Goal: Information Seeking & Learning: Check status

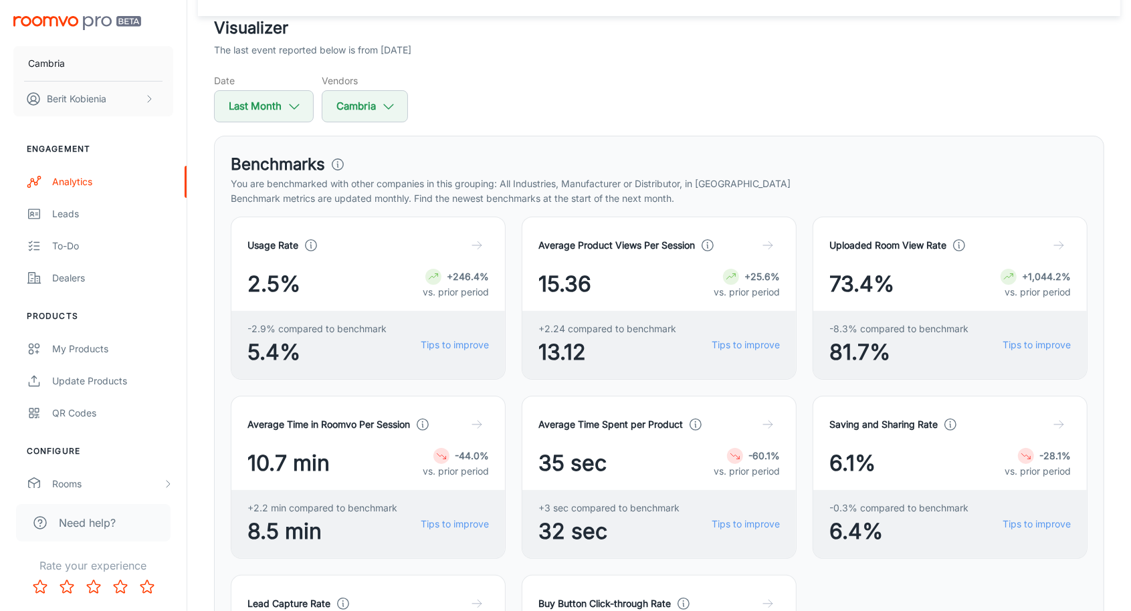
scroll to position [68, 0]
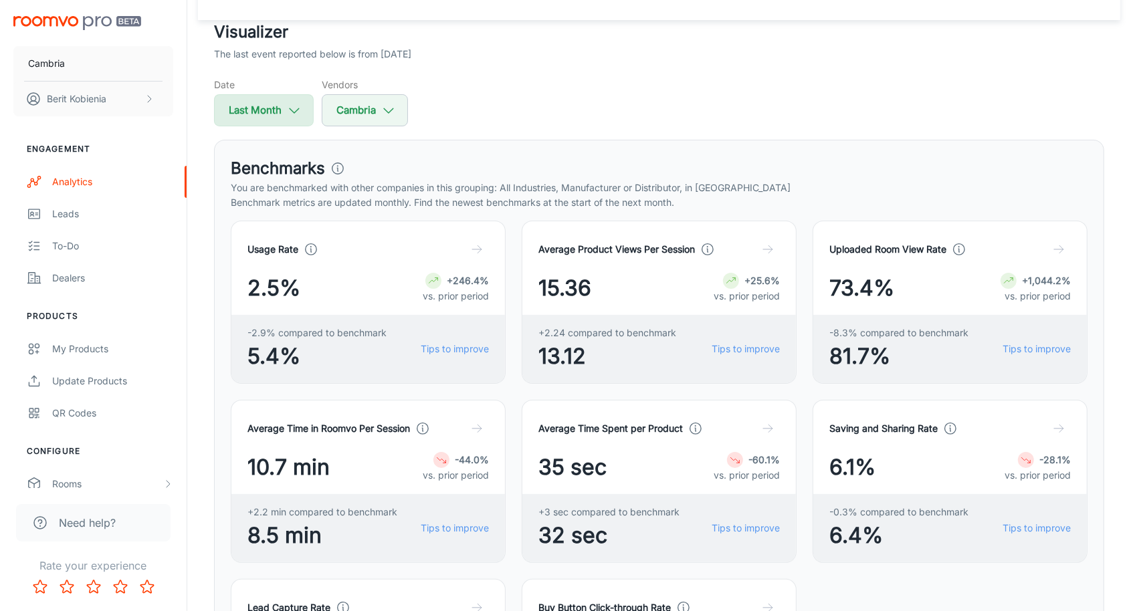
click at [281, 114] on button "Last Month" at bounding box center [264, 110] width 100 height 32
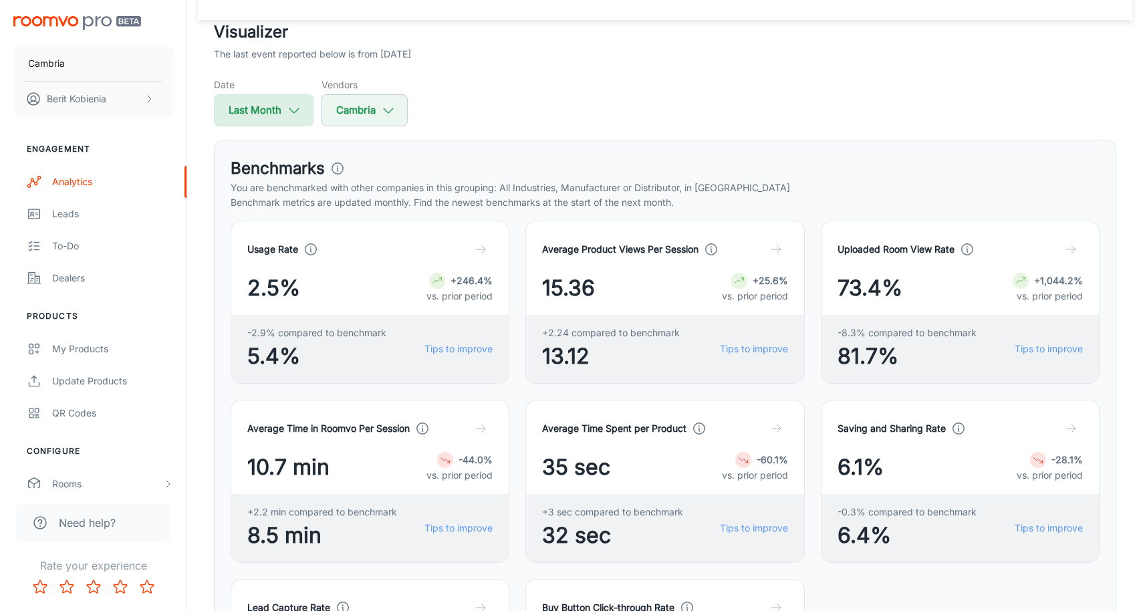
select select "6"
select select "2025"
select select "6"
select select "2025"
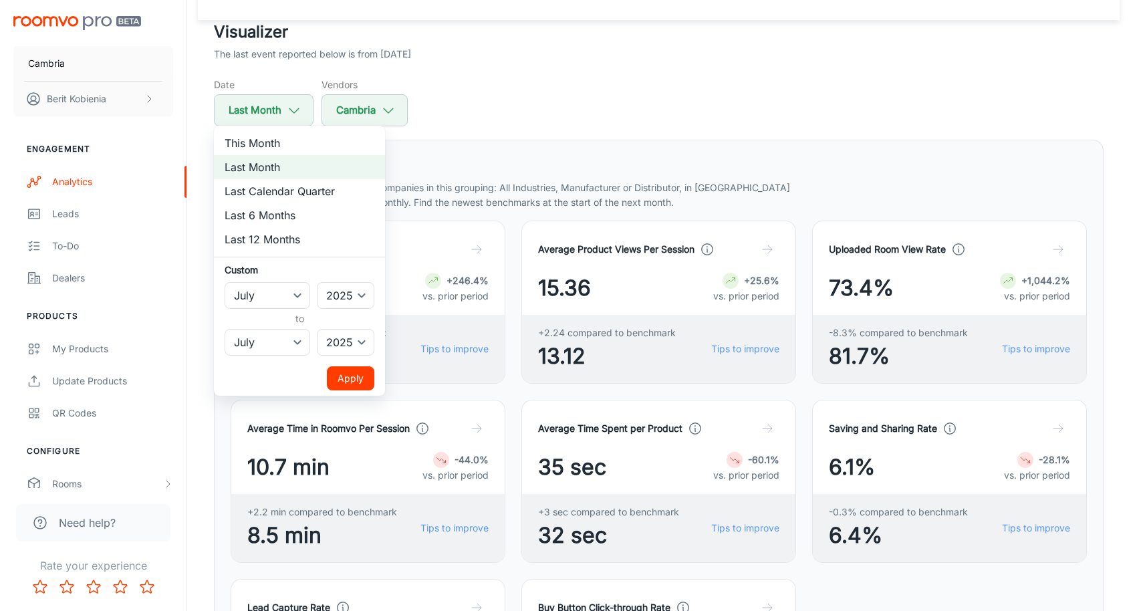
click at [544, 197] on div at bounding box center [571, 305] width 1143 height 611
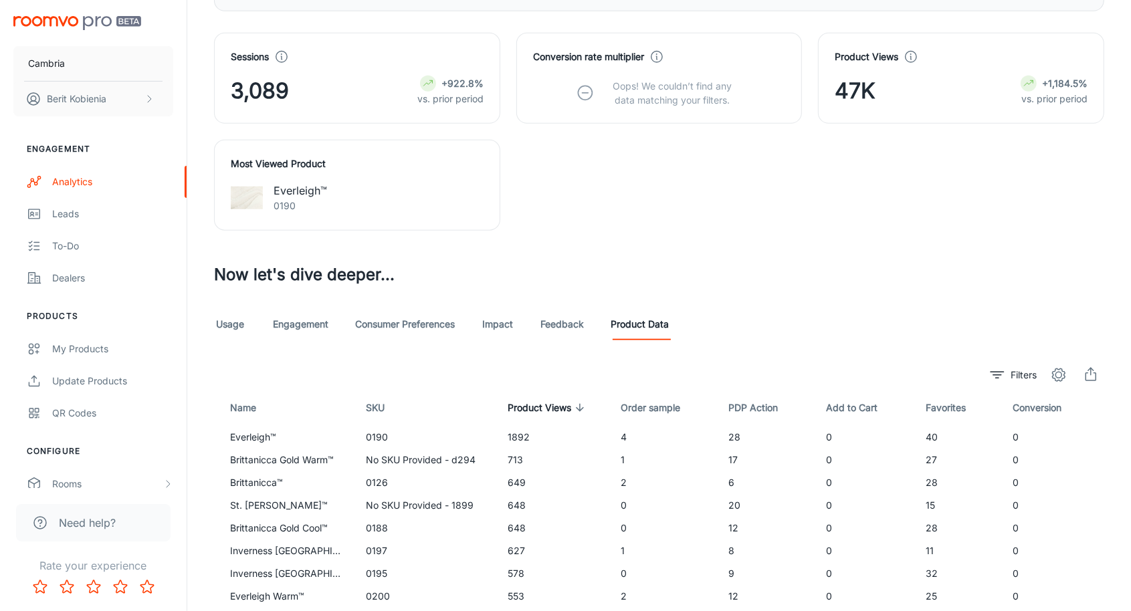
scroll to position [908, 0]
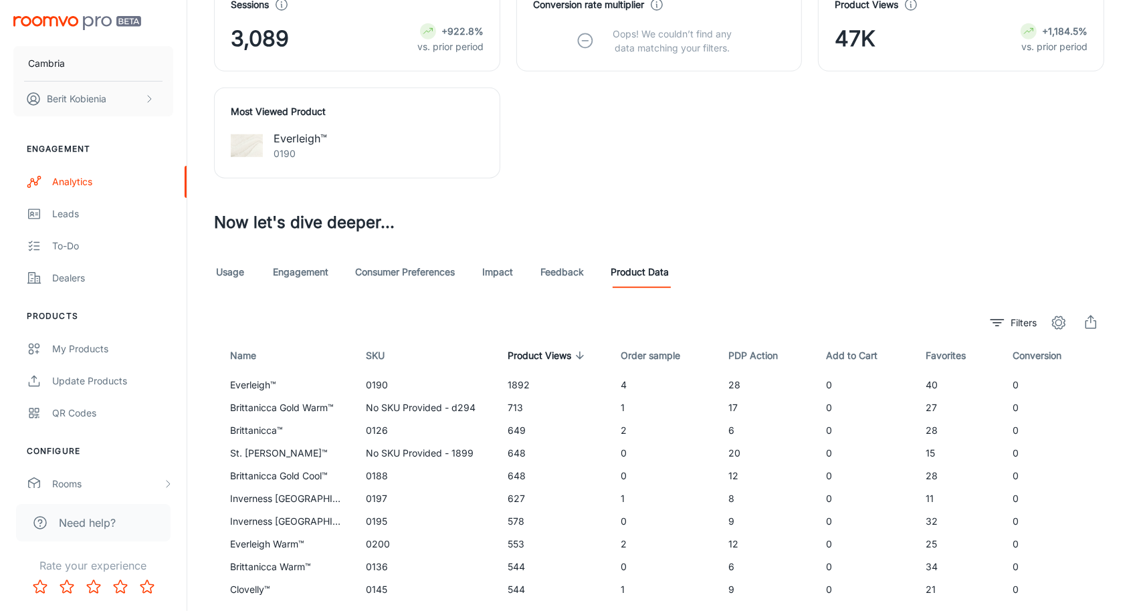
click at [259, 427] on td "Brittanicca™" at bounding box center [285, 430] width 142 height 23
copy td "Brittanicca"
click at [423, 451] on td "No SKU Provided - 1899" at bounding box center [427, 453] width 142 height 23
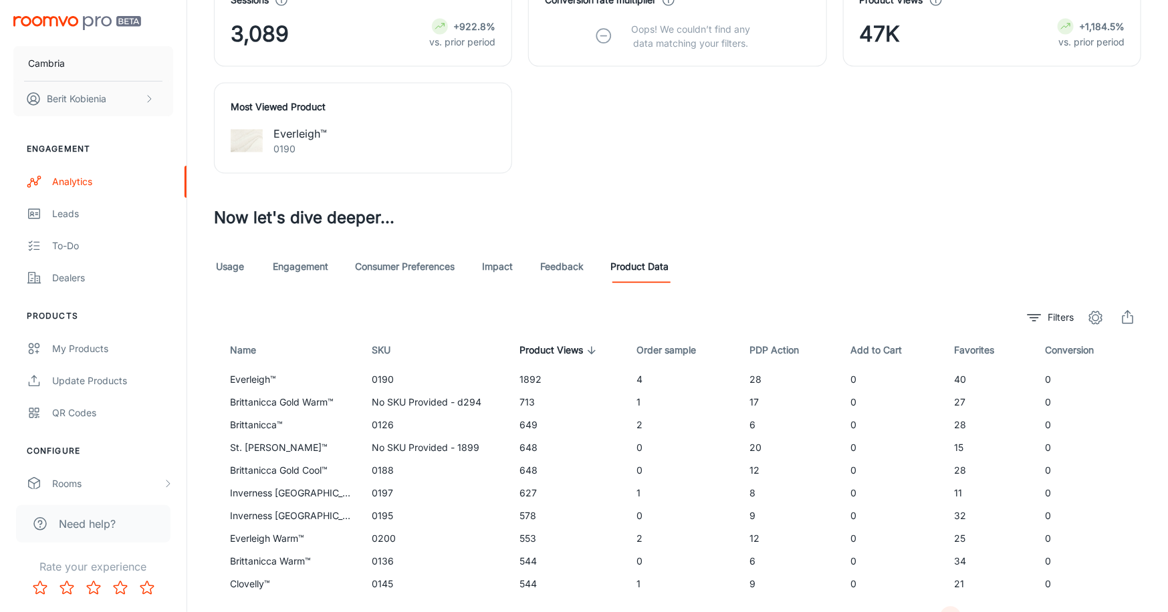
scroll to position [877, 0]
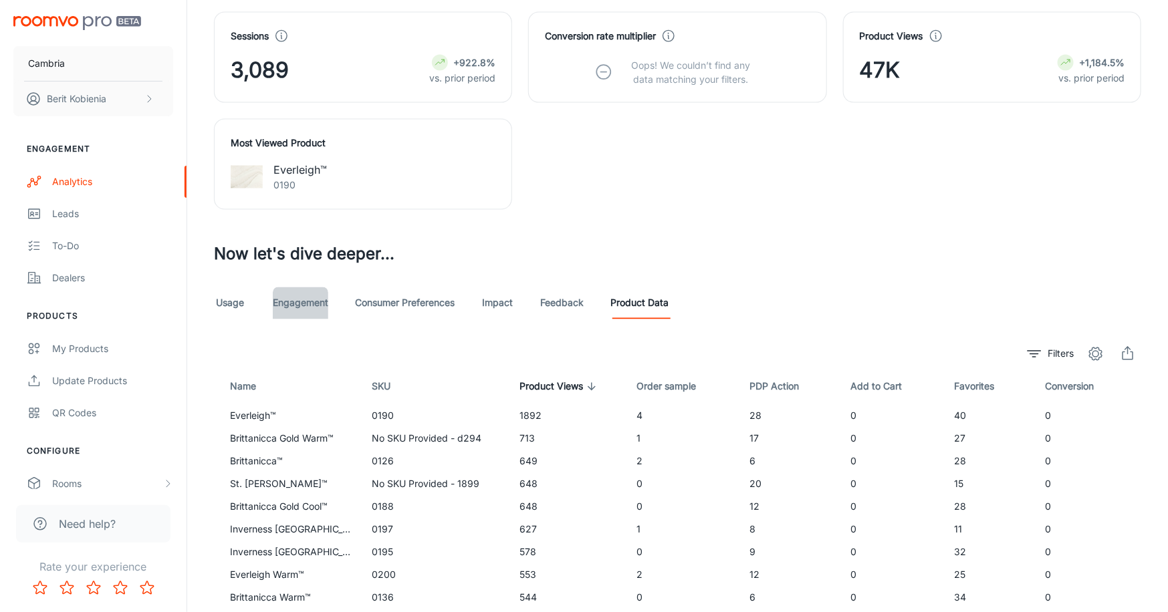
click at [294, 299] on link "Engagement" at bounding box center [300, 304] width 55 height 32
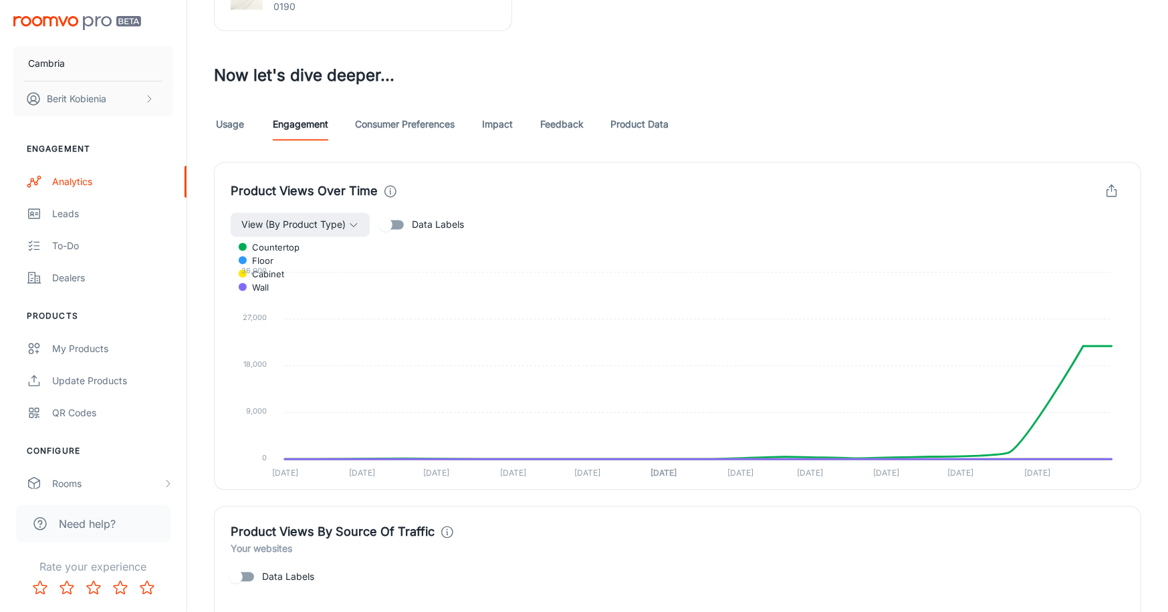
scroll to position [1053, 0]
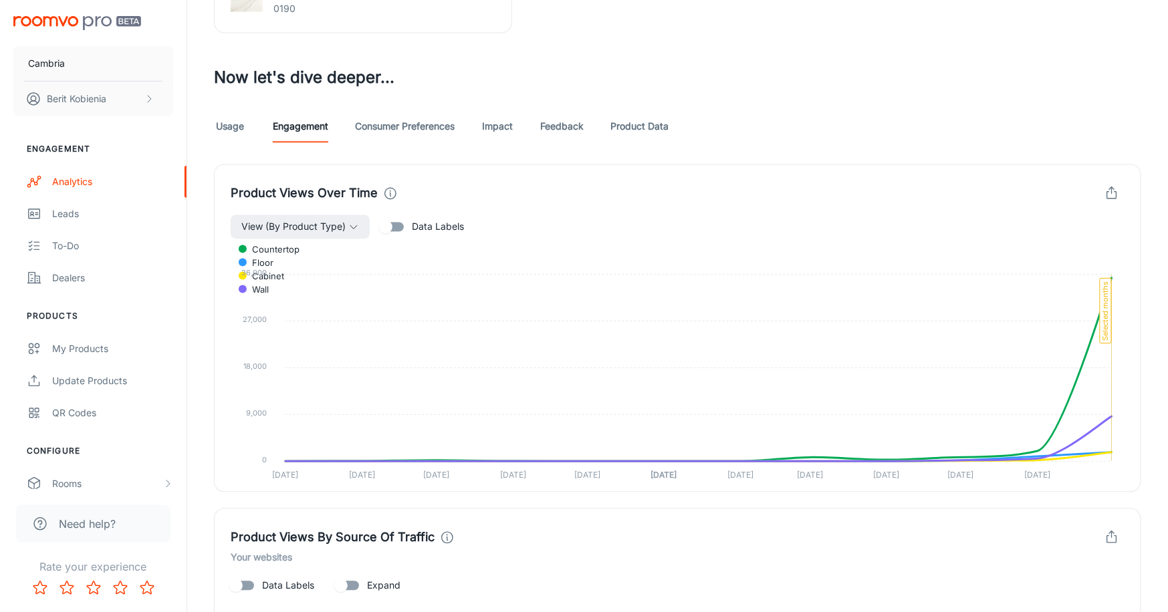
click at [232, 130] on link "Usage" at bounding box center [230, 127] width 32 height 32
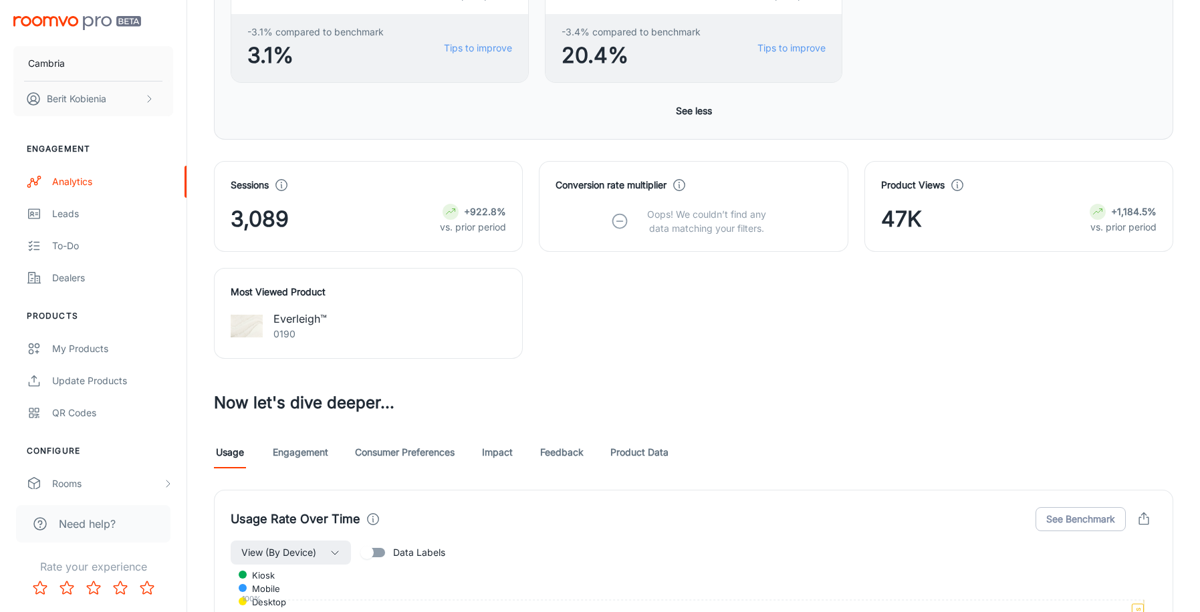
scroll to position [726, 0]
click at [487, 454] on link "Impact" at bounding box center [497, 454] width 32 height 32
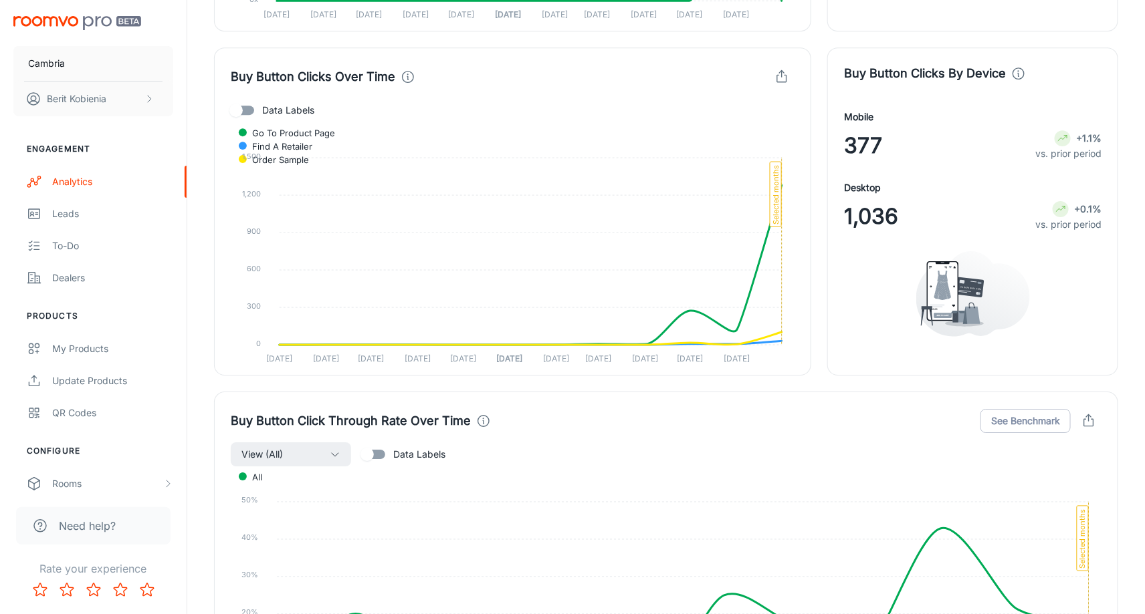
scroll to position [1862, 0]
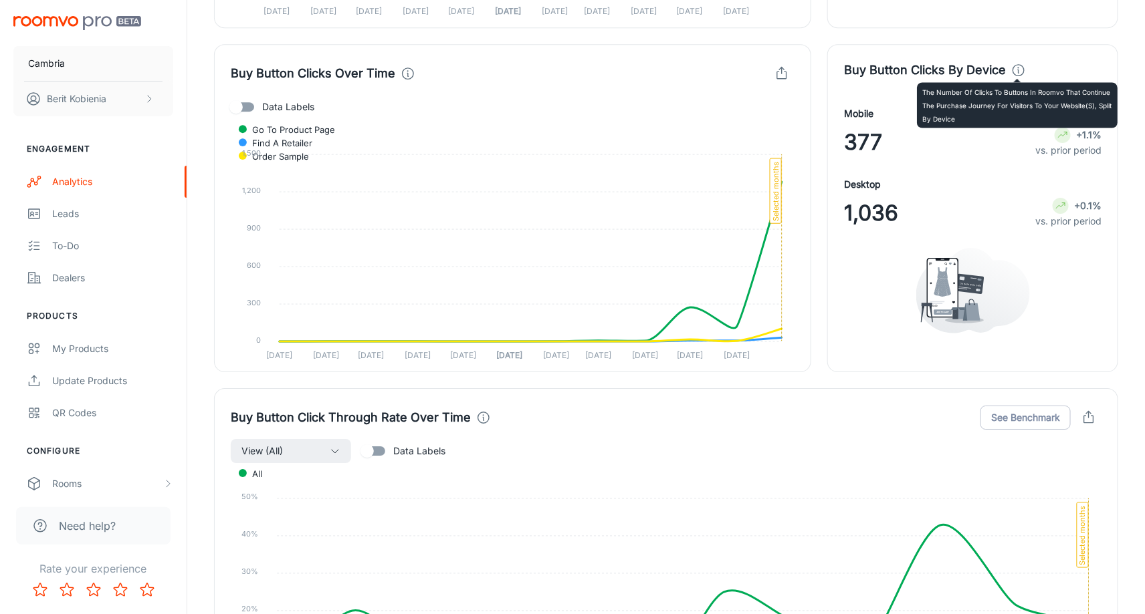
click at [1012, 70] on icon at bounding box center [1018, 70] width 15 height 15
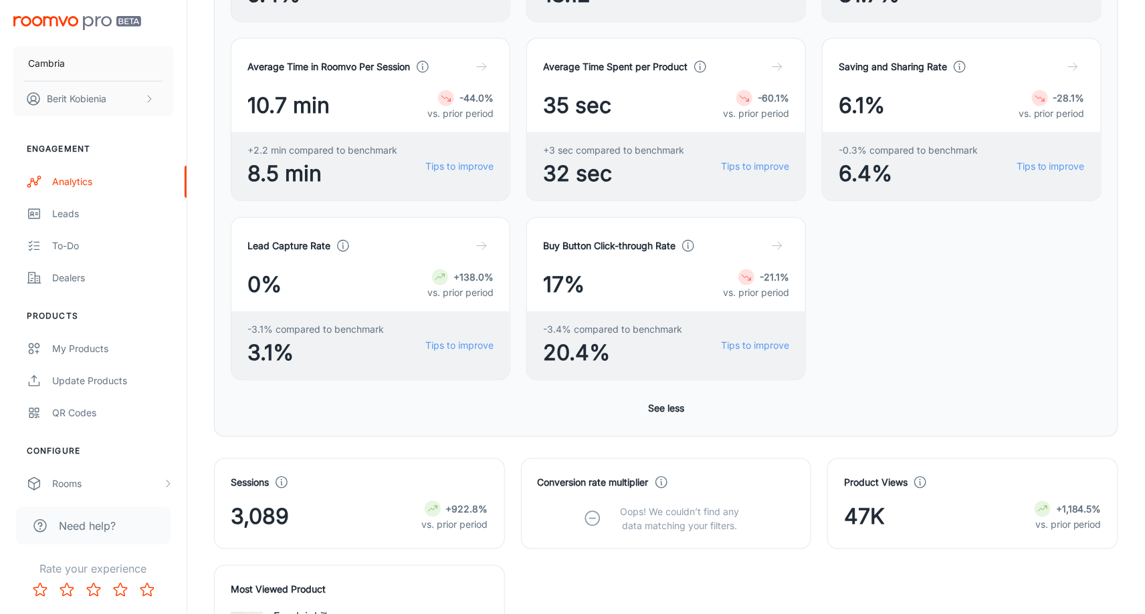
scroll to position [851, 0]
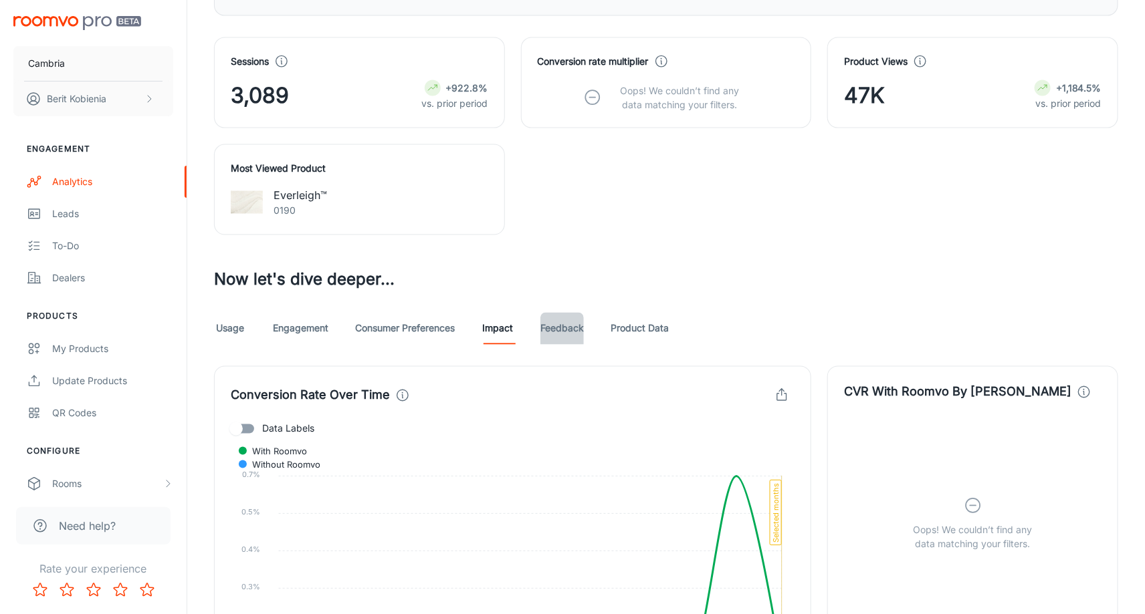
click at [561, 332] on link "Feedback" at bounding box center [561, 329] width 43 height 32
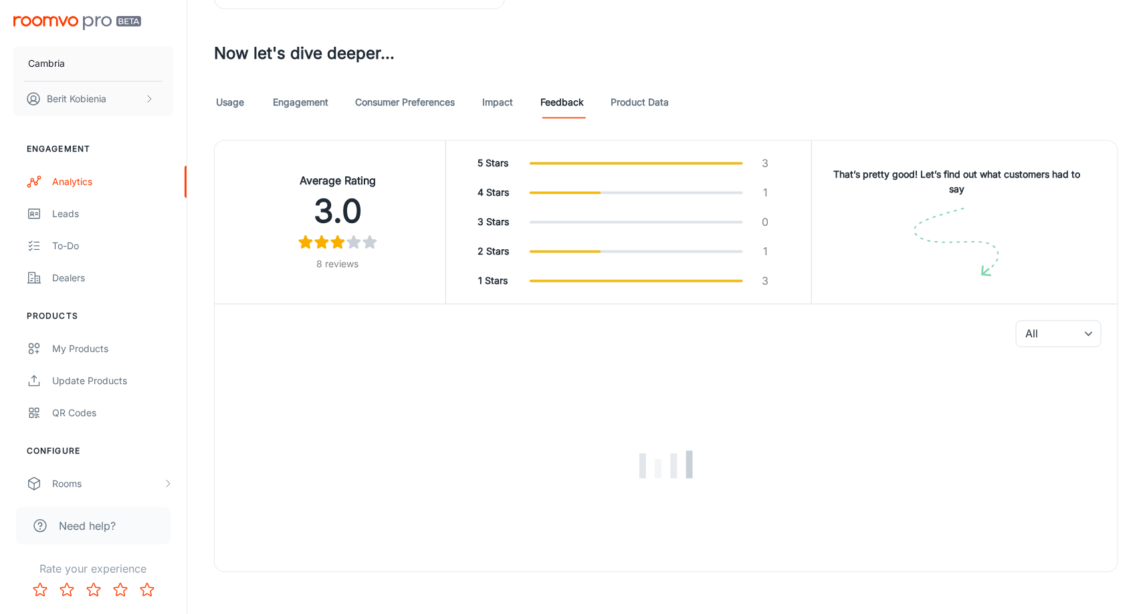
scroll to position [1085, 0]
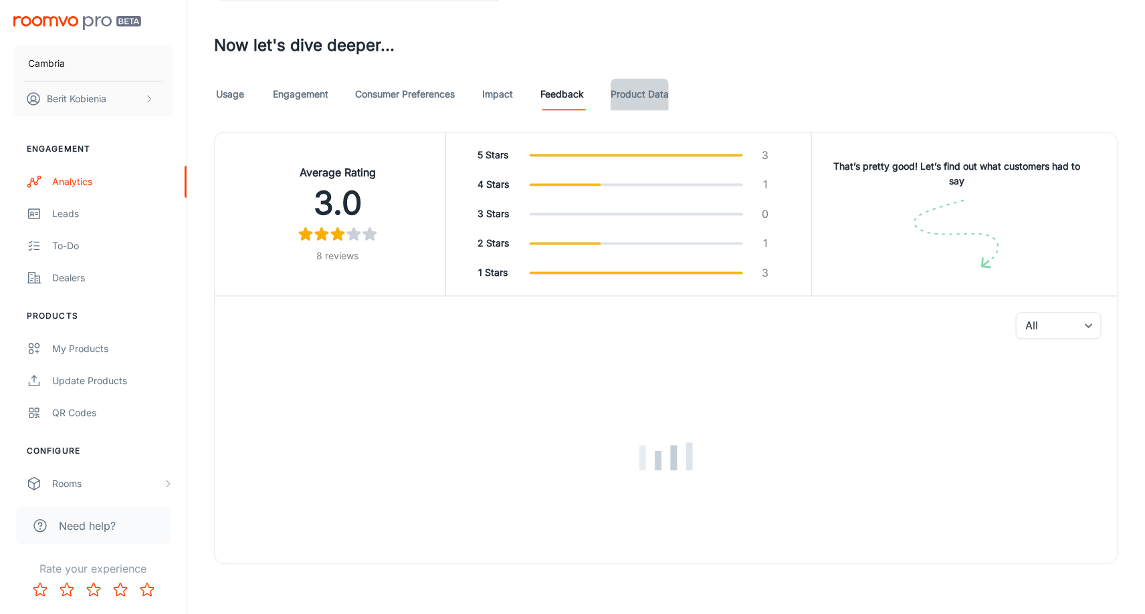
click at [651, 87] on link "Product Data" at bounding box center [639, 95] width 58 height 32
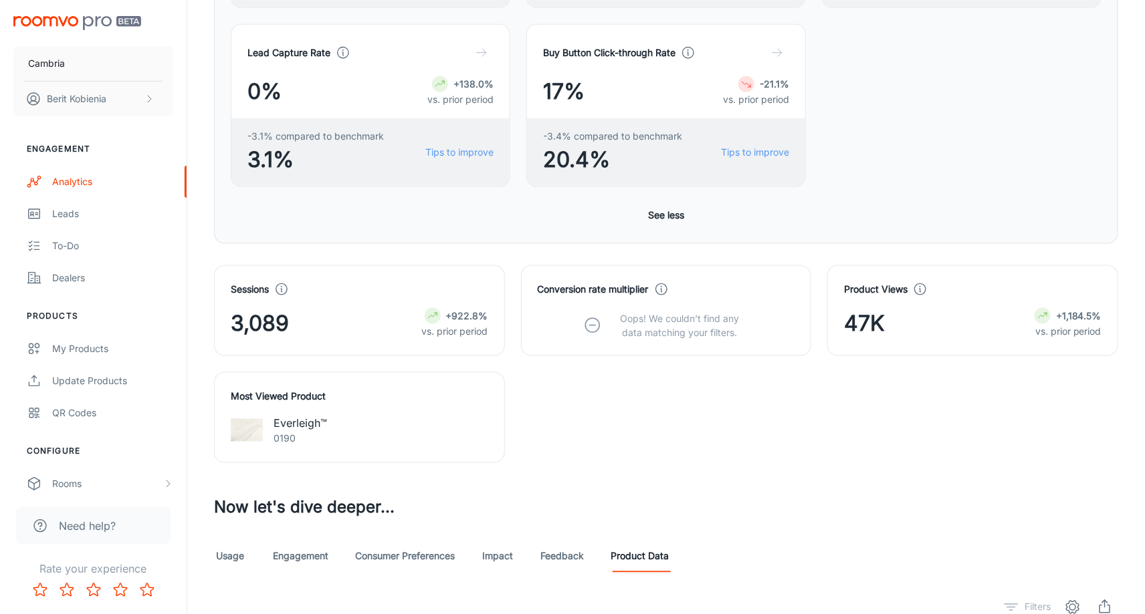
scroll to position [769, 0]
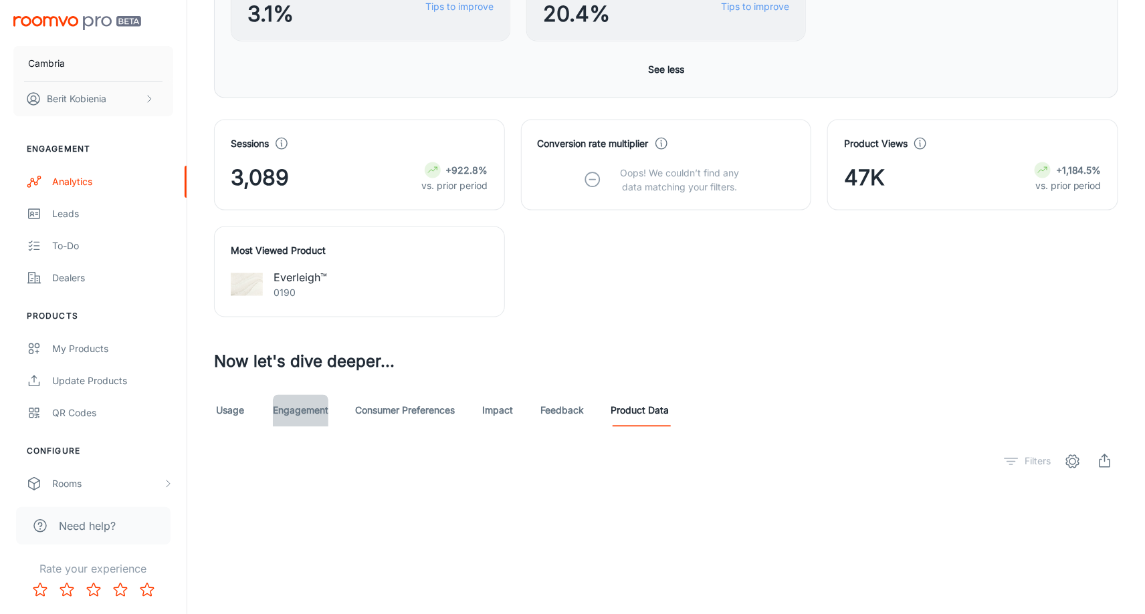
click at [288, 409] on link "Engagement" at bounding box center [300, 411] width 55 height 32
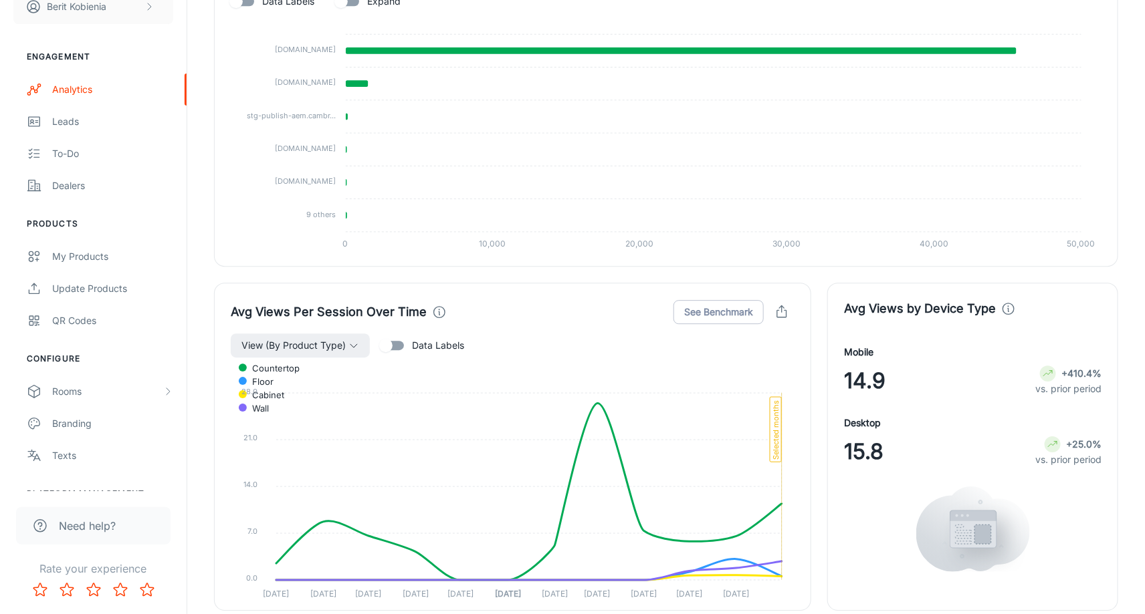
scroll to position [1697, 0]
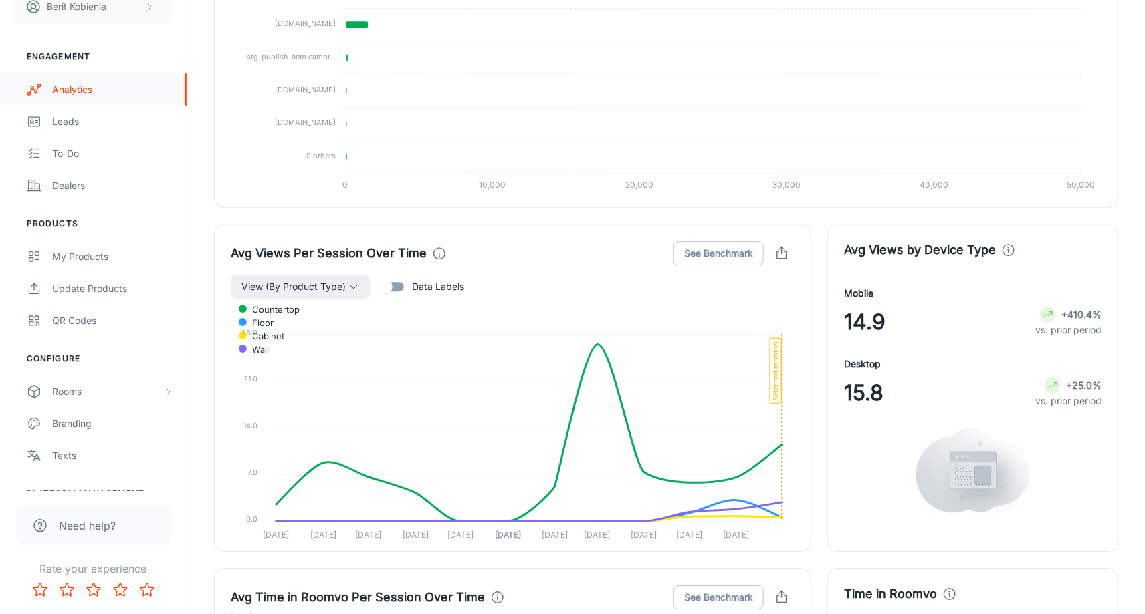
click at [81, 85] on div "Analytics" at bounding box center [112, 89] width 121 height 15
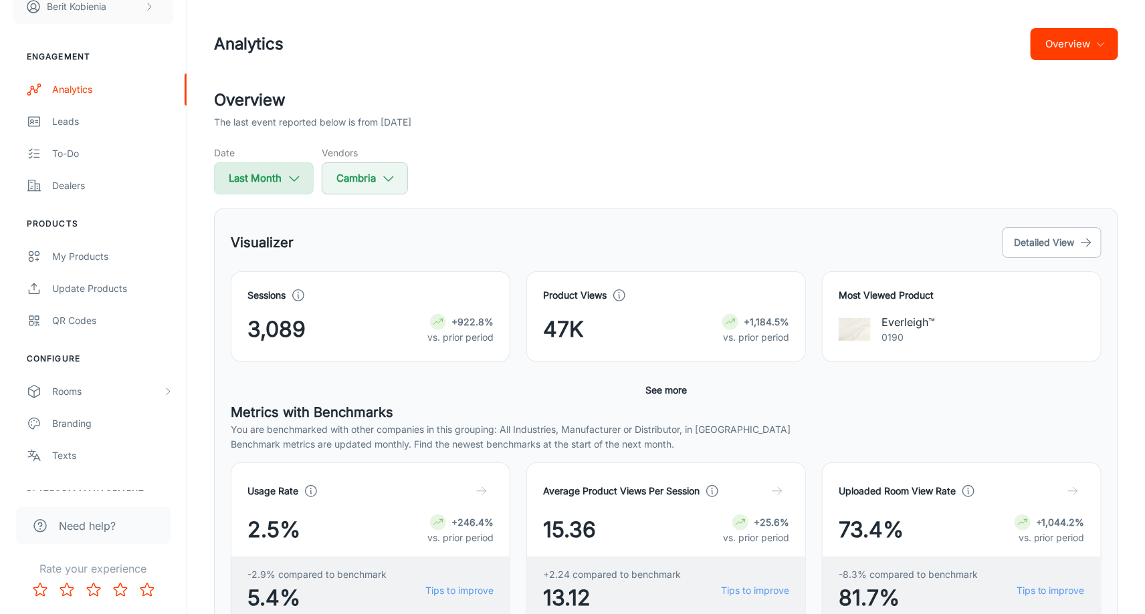
click at [276, 183] on button "Last Month" at bounding box center [264, 178] width 100 height 32
select select "6"
select select "2025"
select select "6"
select select "2025"
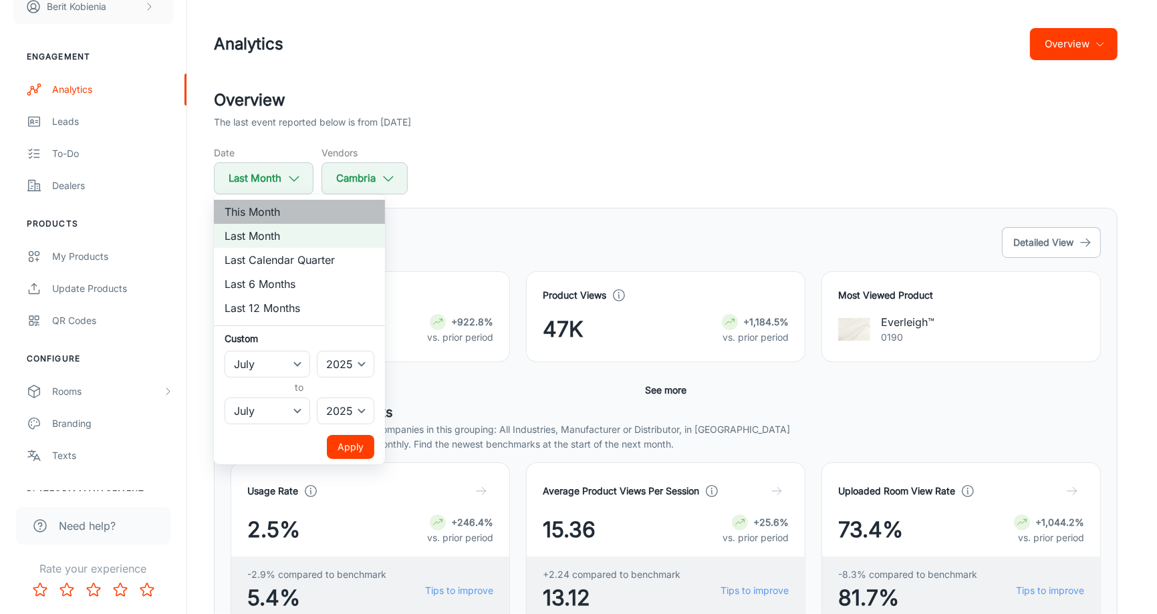
click at [296, 218] on li "This Month" at bounding box center [299, 212] width 171 height 24
select select "7"
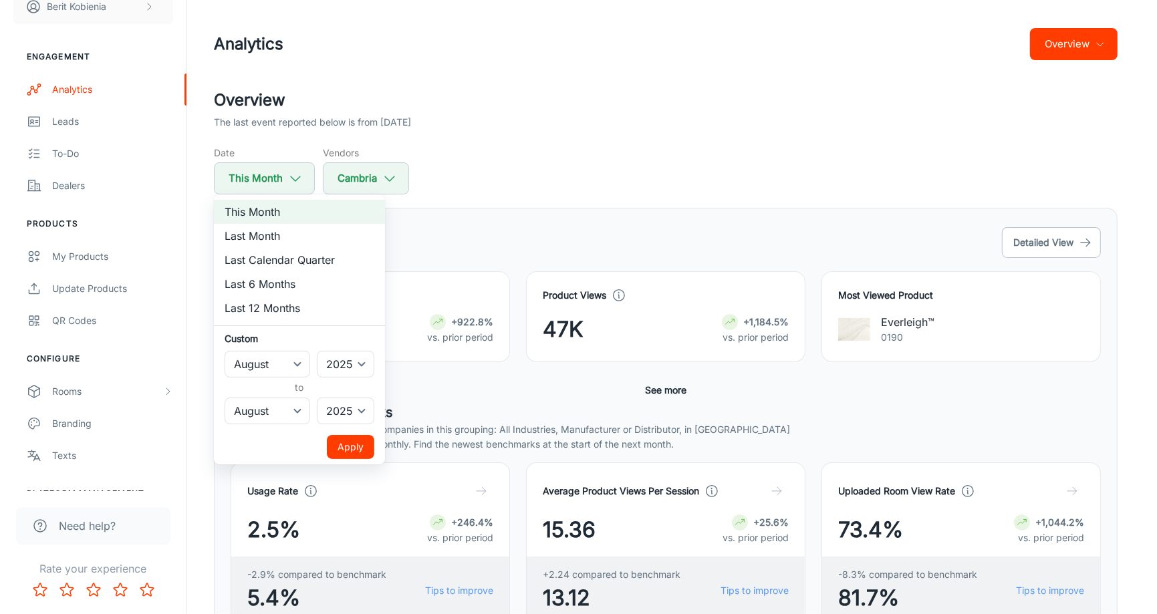
click at [370, 442] on button "Apply" at bounding box center [350, 447] width 47 height 24
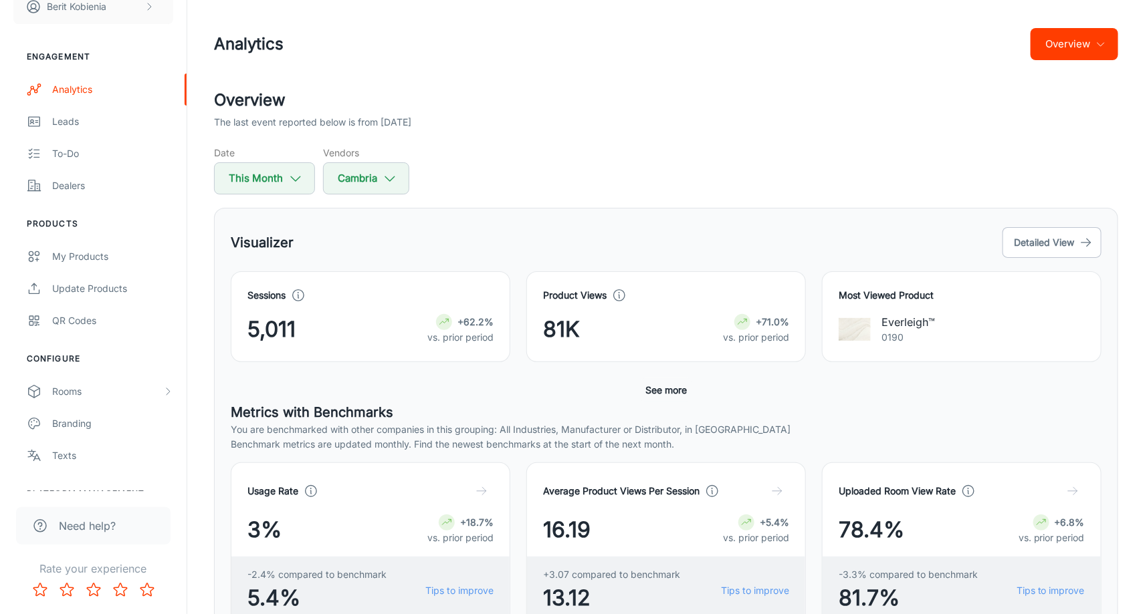
click at [679, 388] on button "See more" at bounding box center [666, 390] width 52 height 24
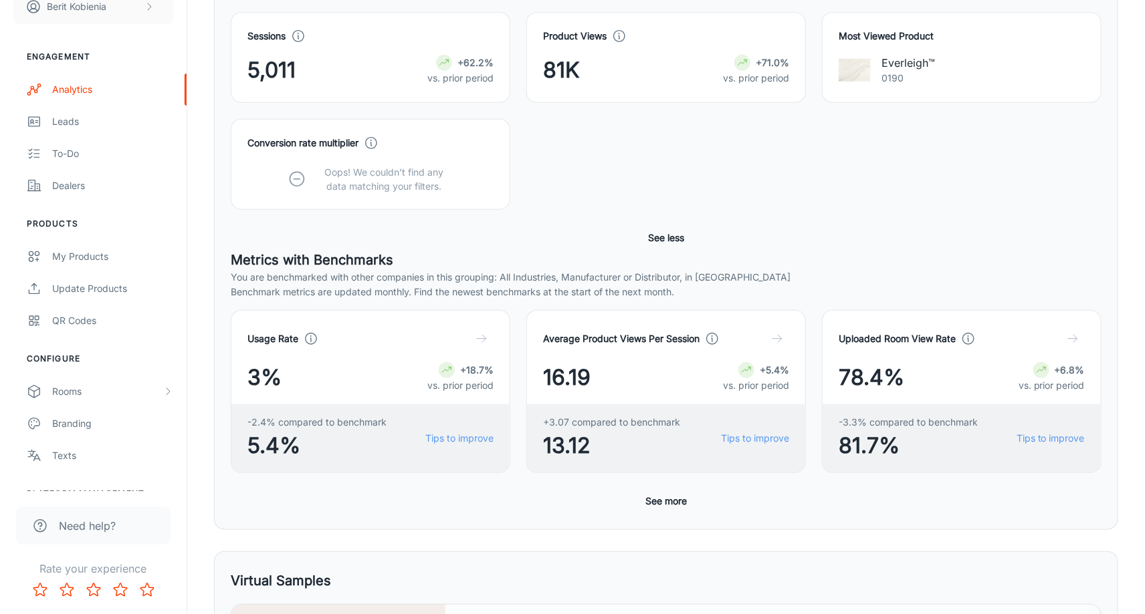
scroll to position [265, 0]
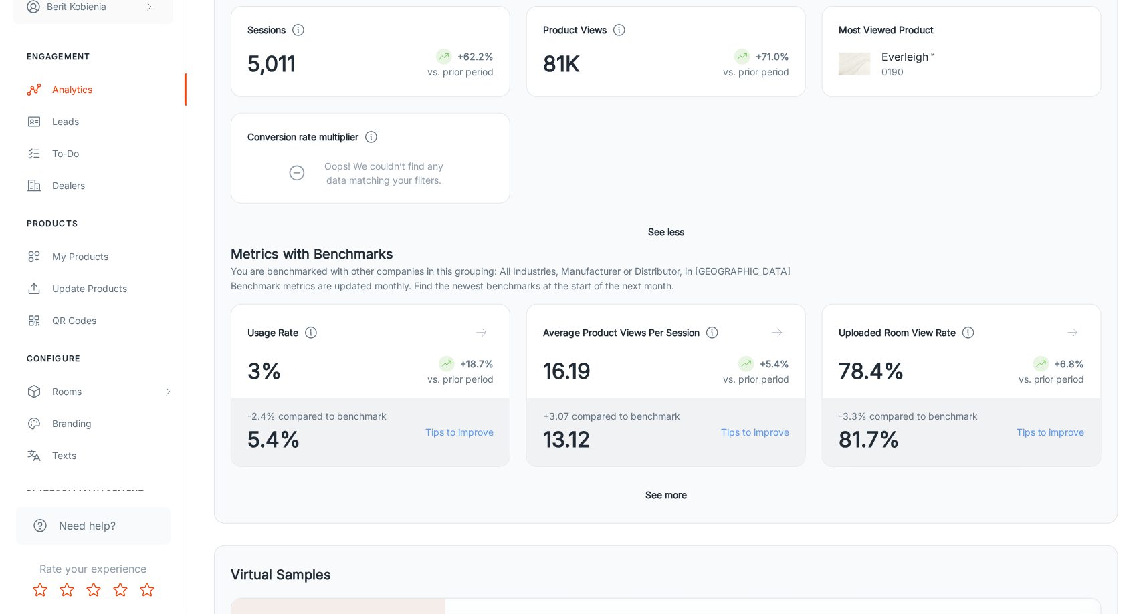
click at [666, 496] on button "See more" at bounding box center [666, 495] width 52 height 24
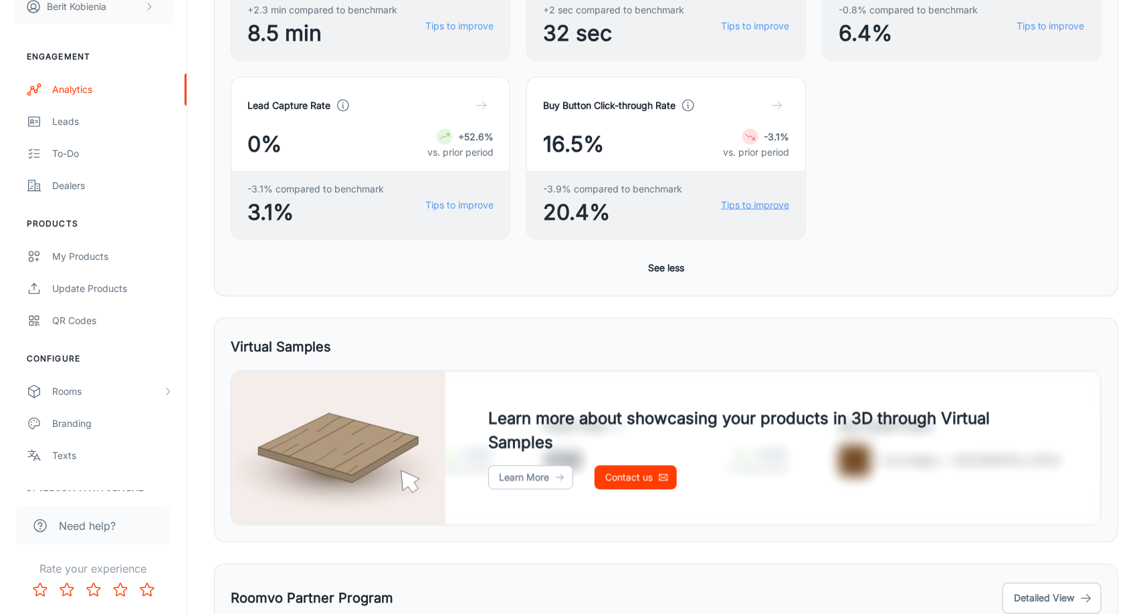
scroll to position [1020, 0]
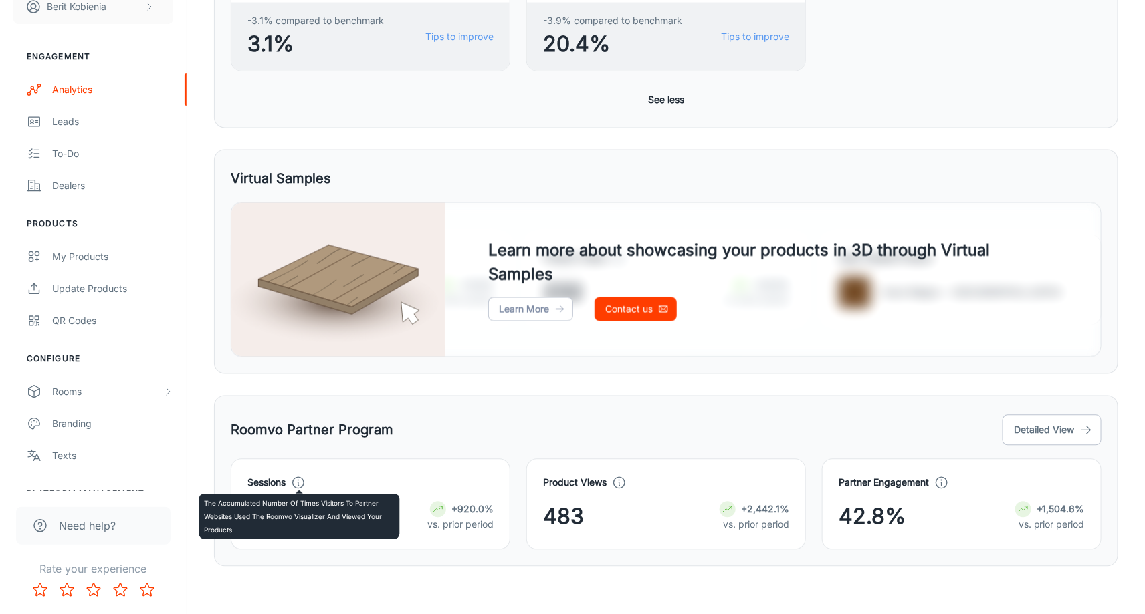
click at [298, 481] on icon at bounding box center [298, 483] width 15 height 15
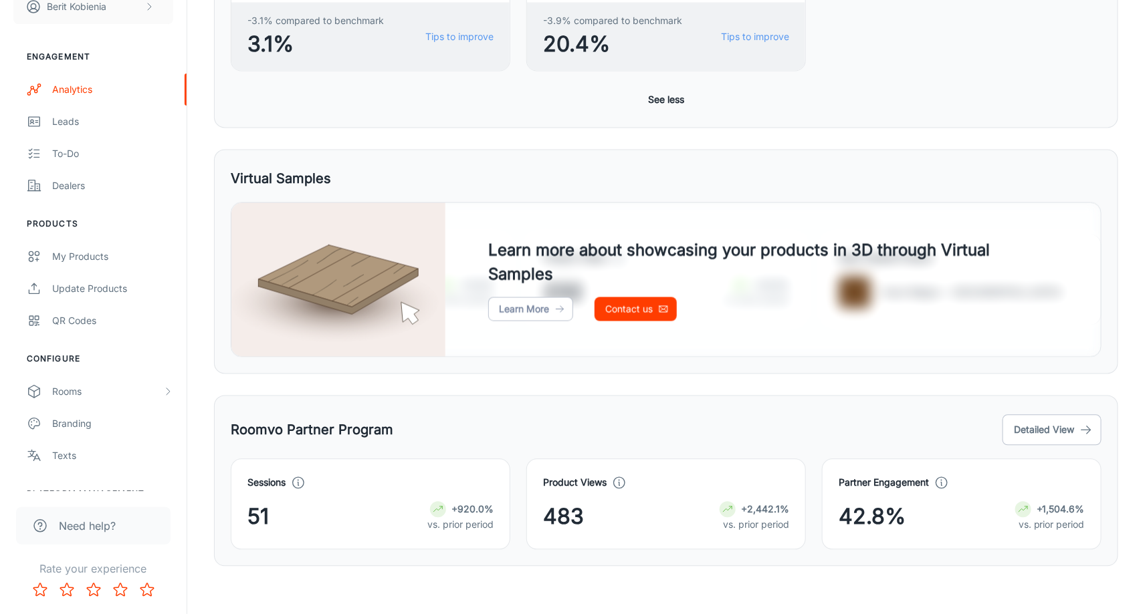
click at [449, 429] on div "Roomvo Partner Program Detailed View" at bounding box center [666, 431] width 871 height 36
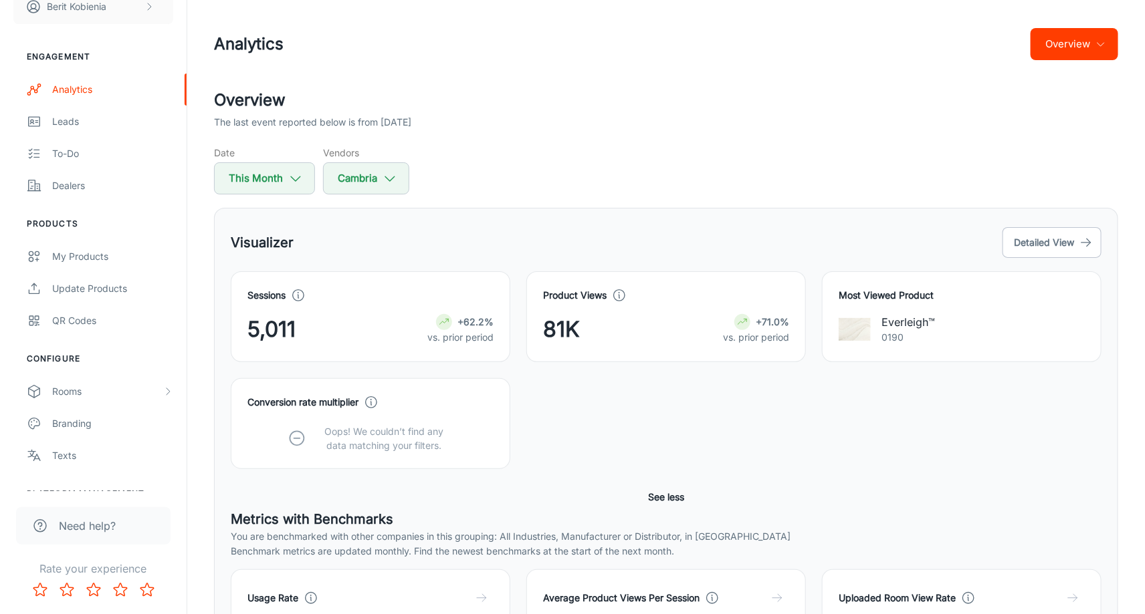
click at [1105, 47] on icon "button" at bounding box center [1100, 44] width 11 height 11
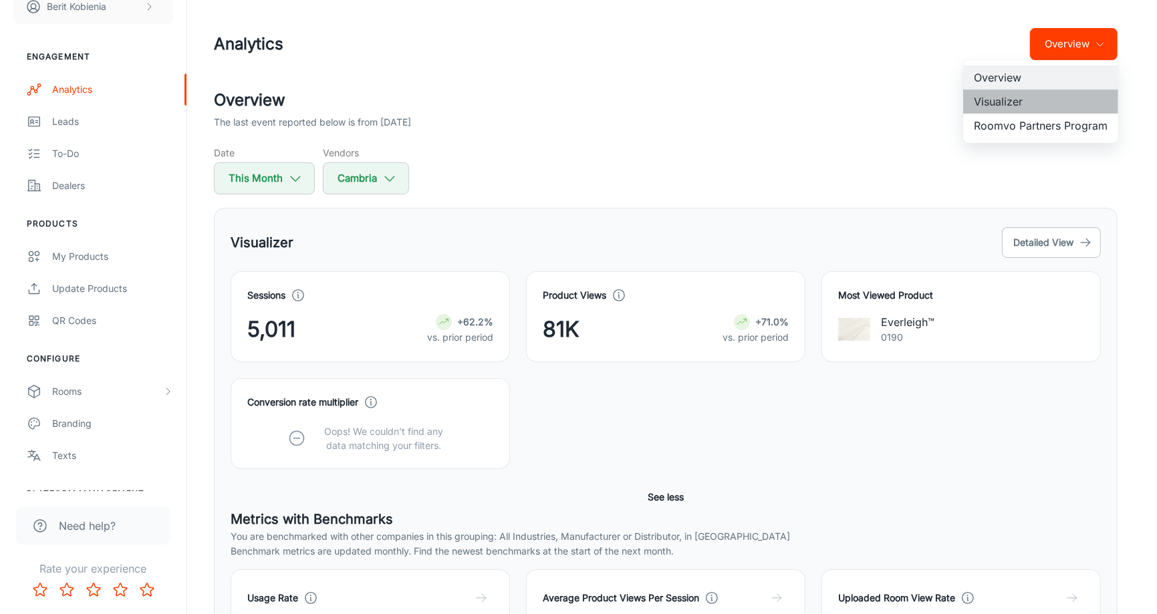
click at [1051, 94] on li "Visualizer" at bounding box center [1041, 102] width 155 height 24
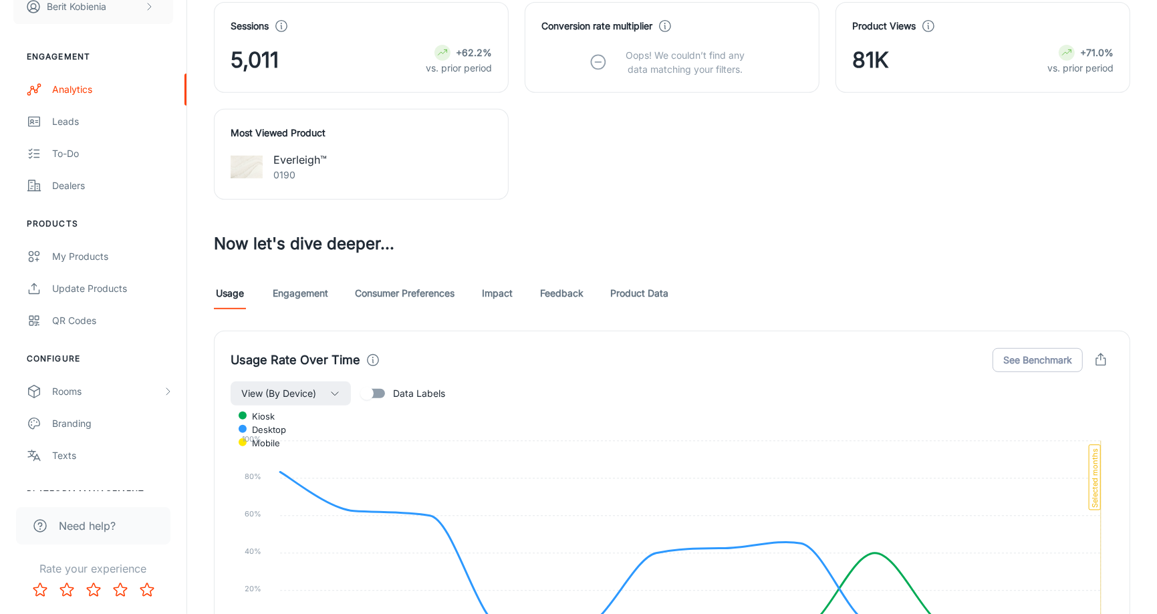
scroll to position [526, 0]
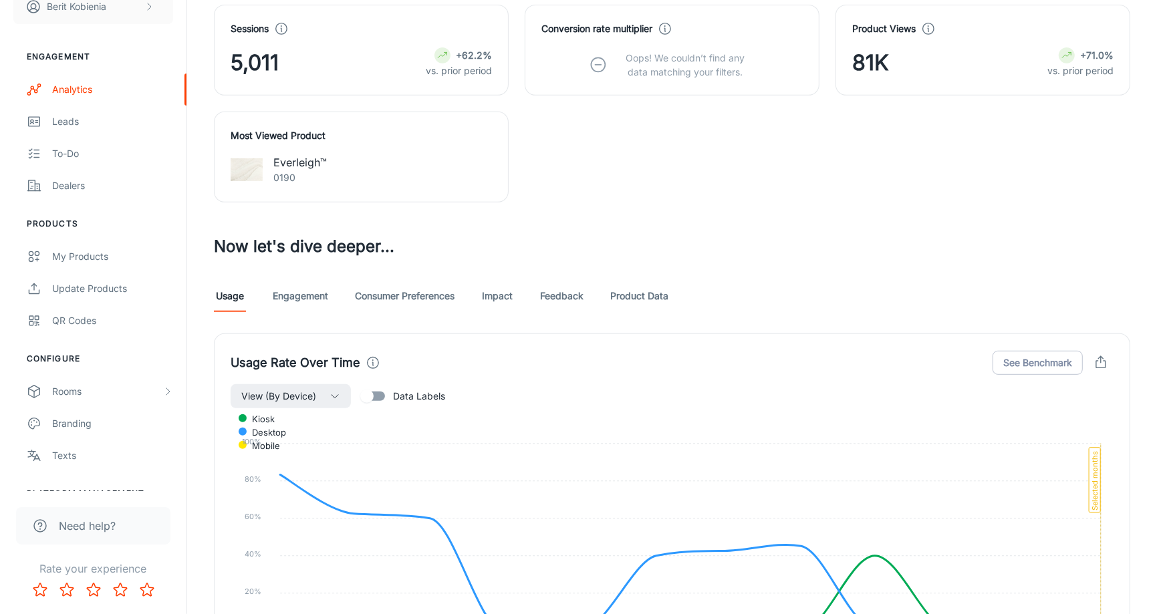
click at [490, 296] on link "Impact" at bounding box center [497, 296] width 32 height 32
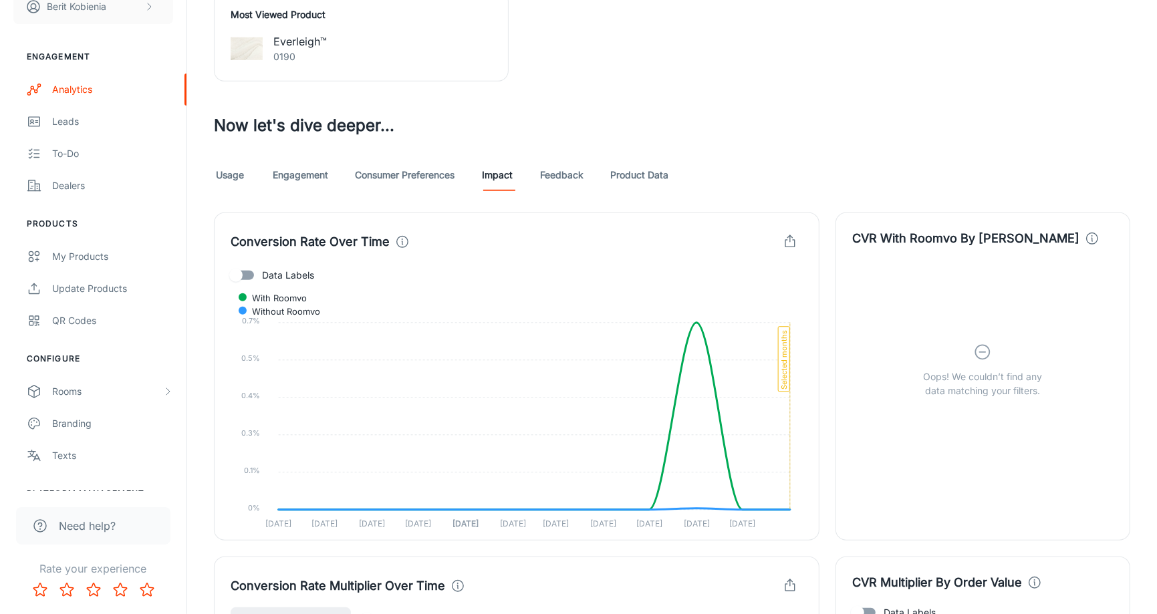
scroll to position [649, 0]
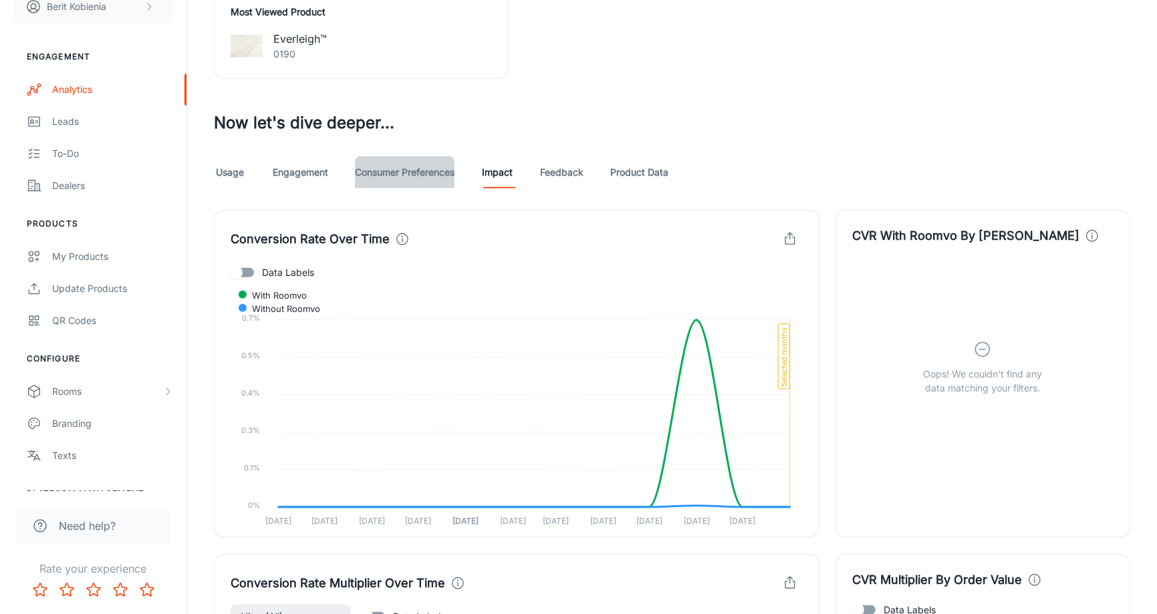
click at [398, 177] on link "Consumer Preferences" at bounding box center [405, 172] width 100 height 32
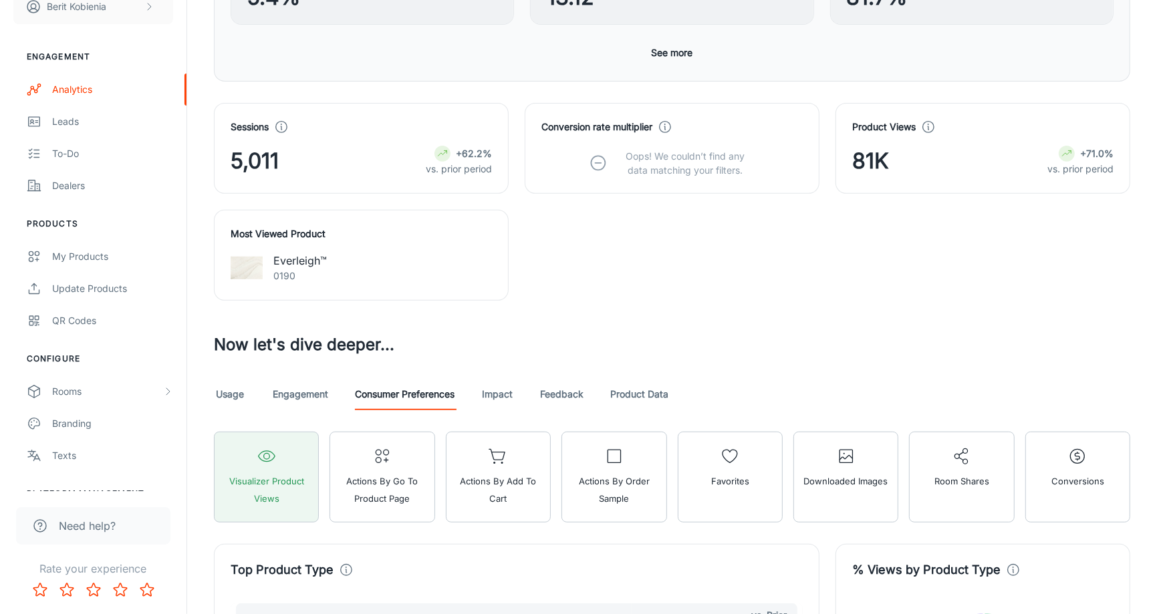
scroll to position [430, 0]
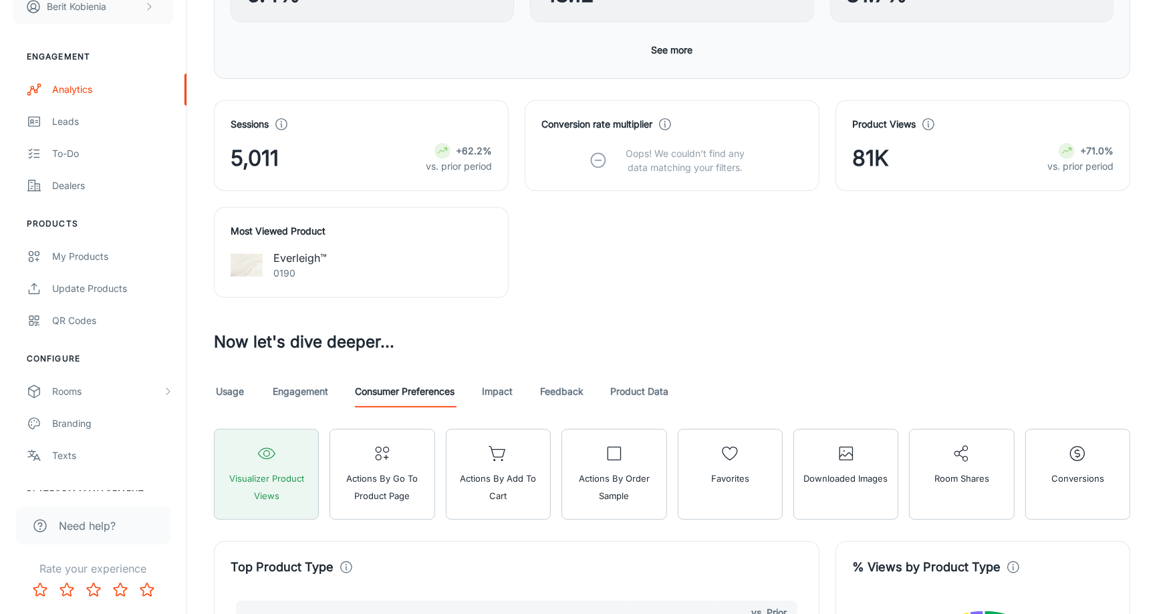
click at [506, 390] on link "Impact" at bounding box center [497, 392] width 32 height 32
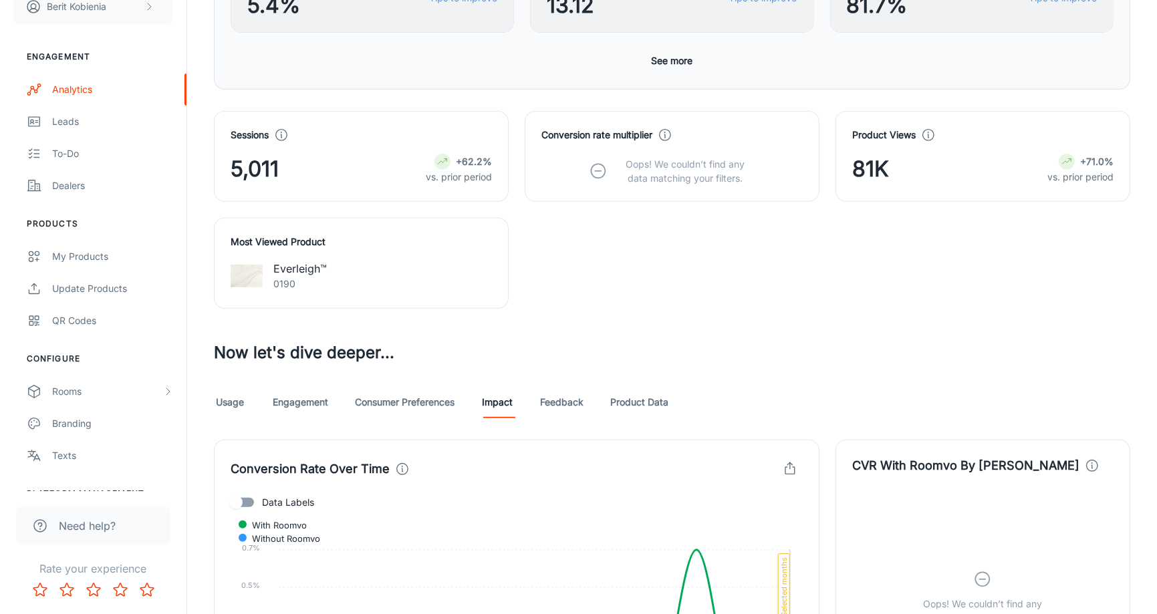
scroll to position [425, 0]
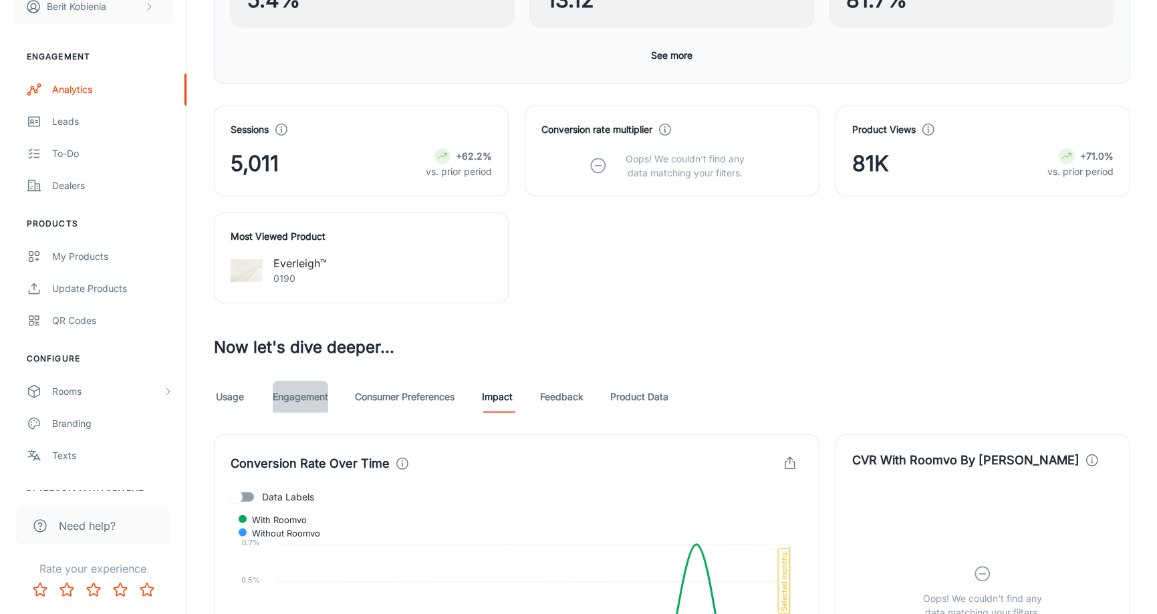
click at [273, 410] on link "Engagement" at bounding box center [300, 397] width 55 height 32
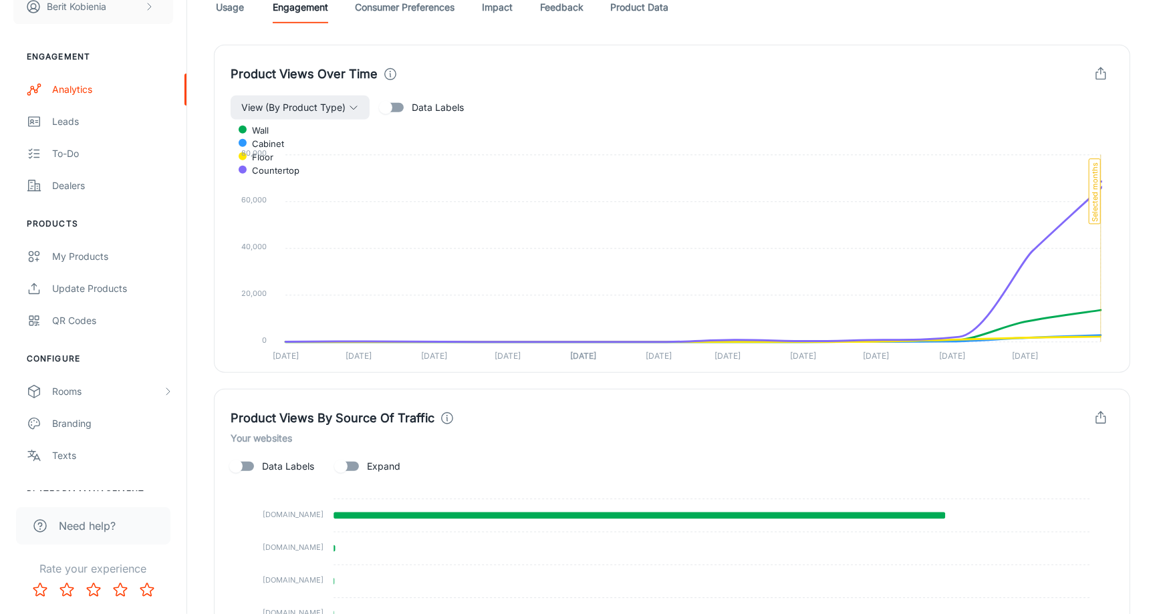
scroll to position [633, 0]
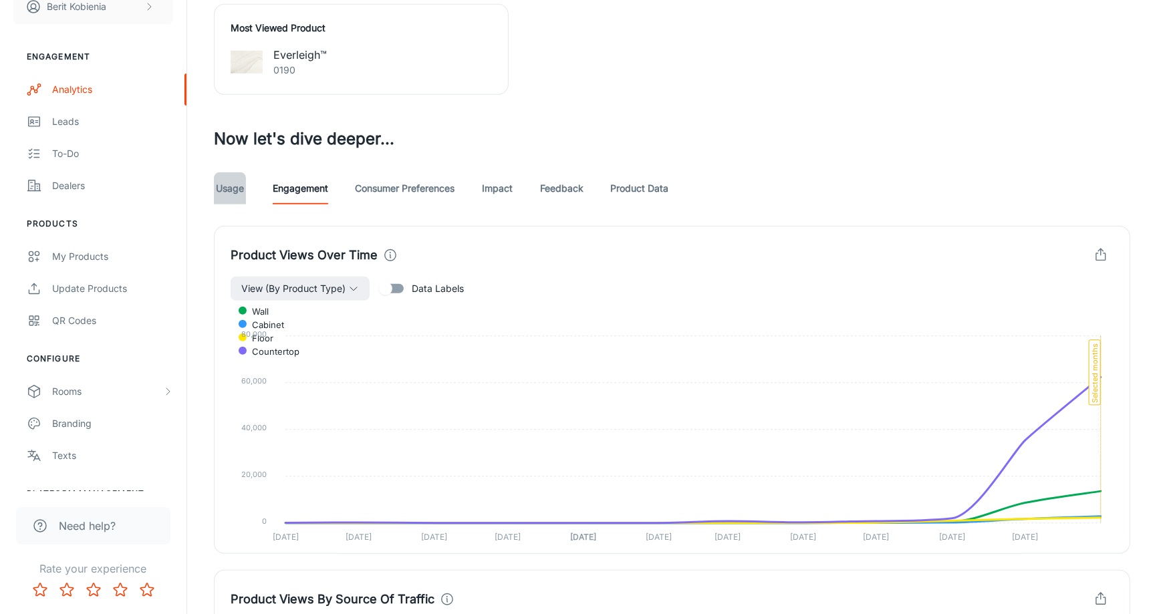
click at [239, 191] on link "Usage" at bounding box center [230, 189] width 32 height 32
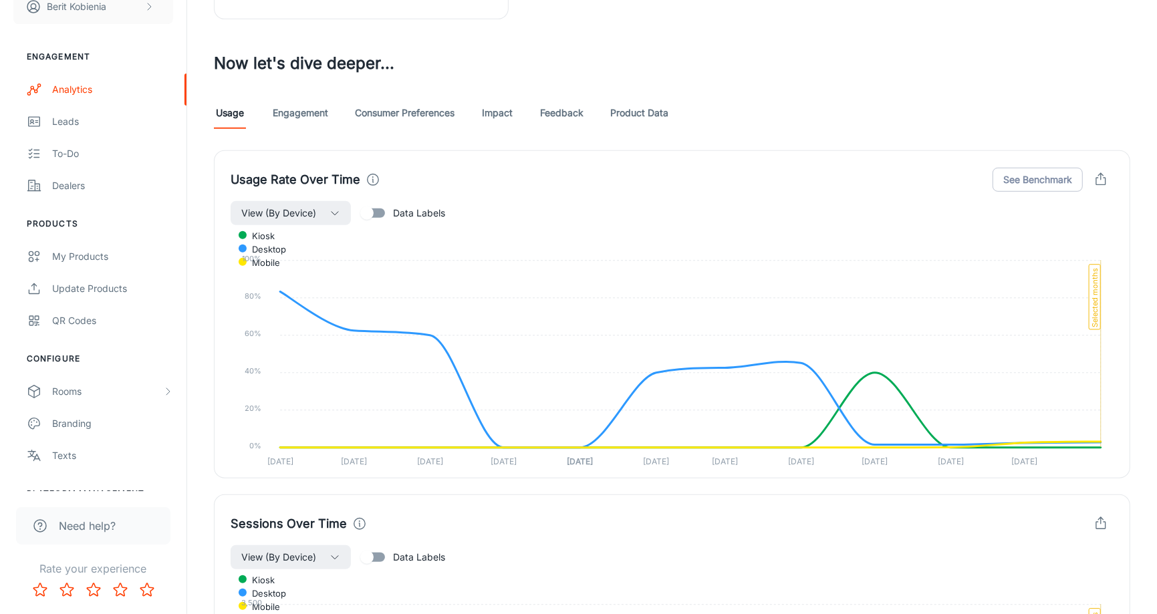
scroll to position [603, 0]
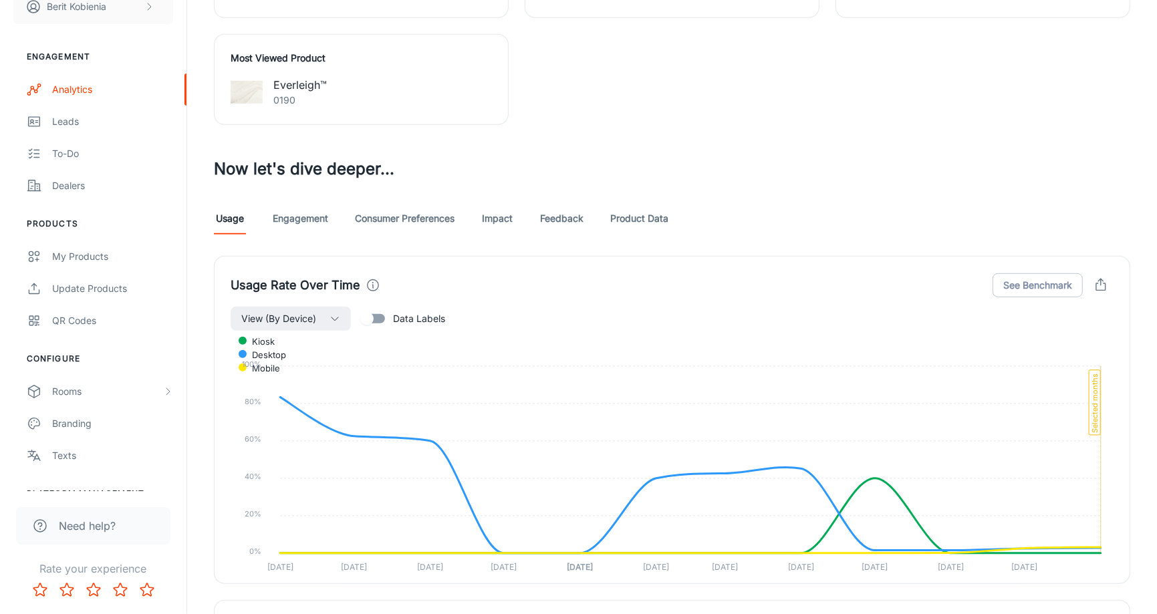
click at [296, 211] on link "Engagement" at bounding box center [300, 219] width 55 height 32
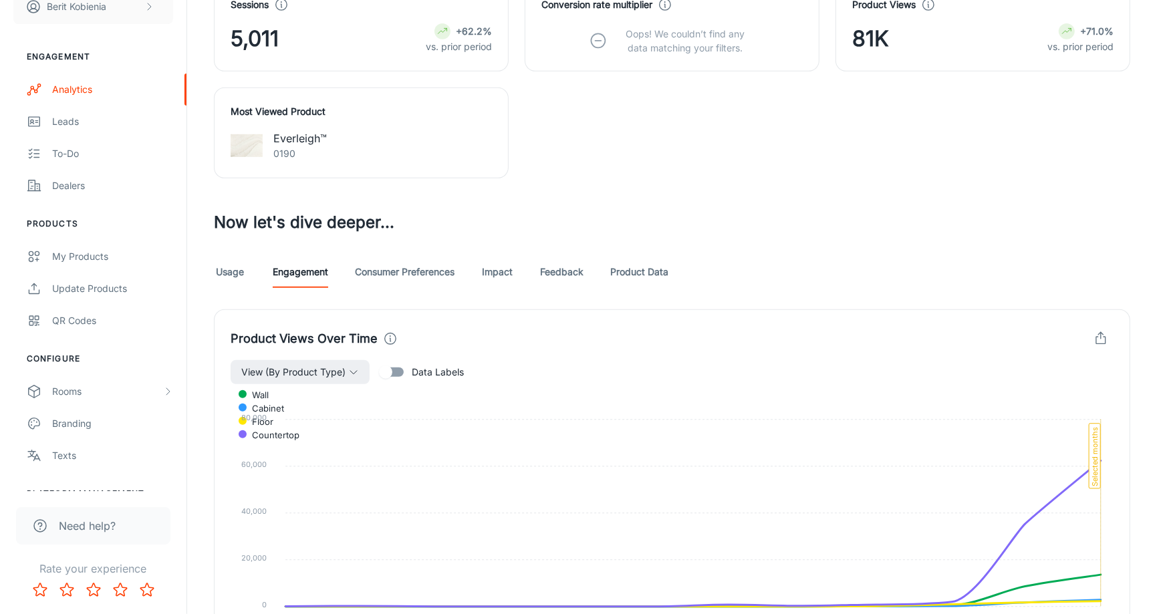
scroll to position [550, 0]
click at [407, 277] on link "Consumer Preferences" at bounding box center [405, 271] width 100 height 32
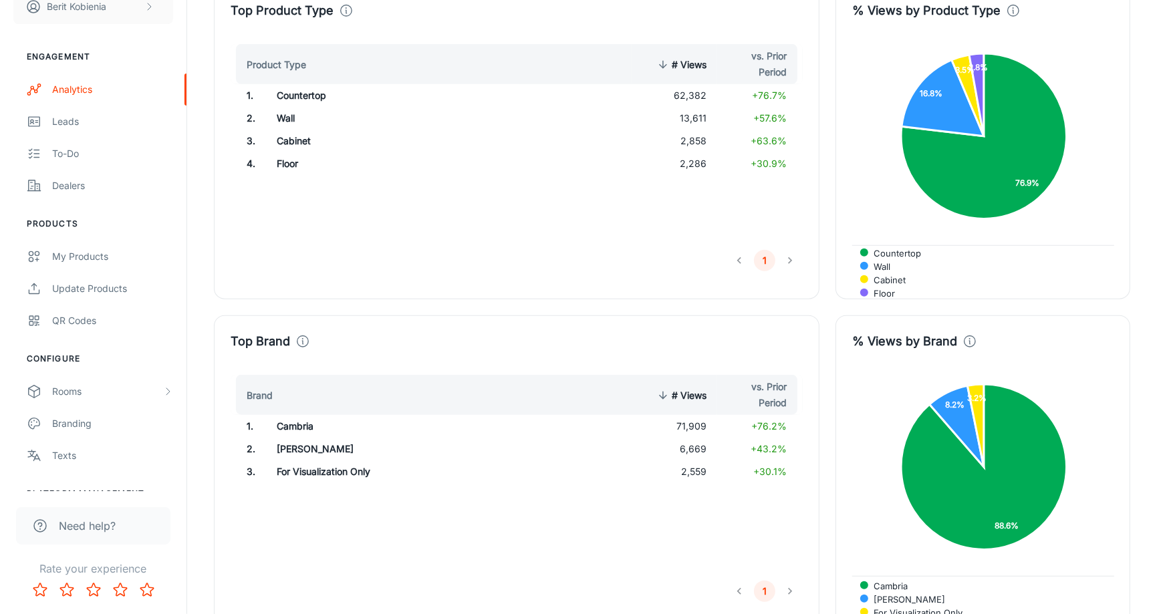
scroll to position [717, 0]
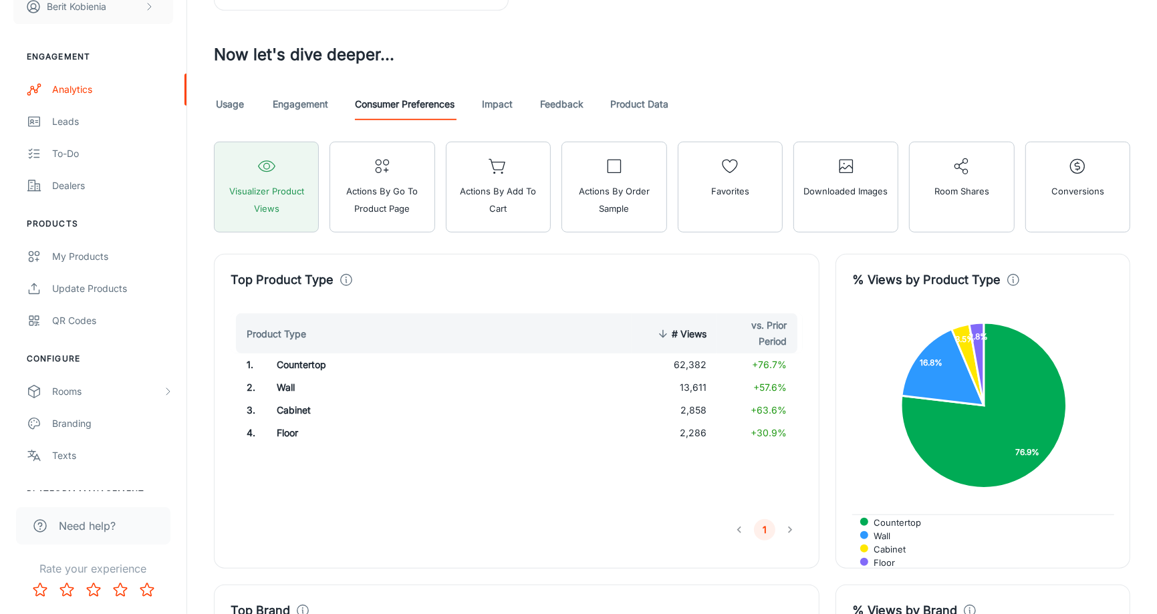
click at [499, 105] on link "Impact" at bounding box center [497, 104] width 32 height 32
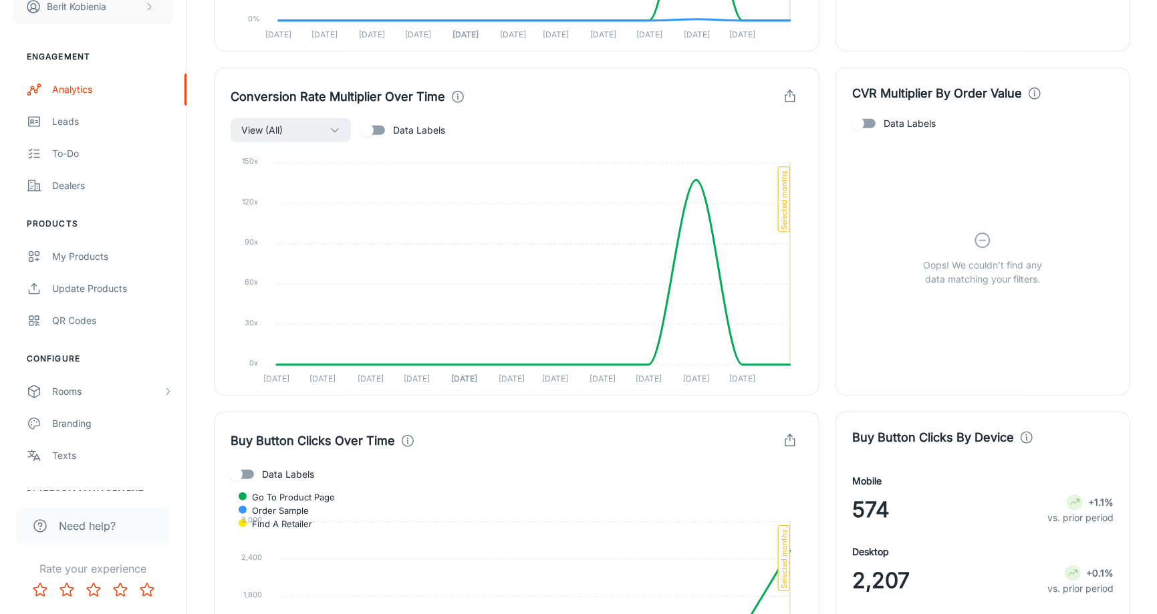
scroll to position [656, 0]
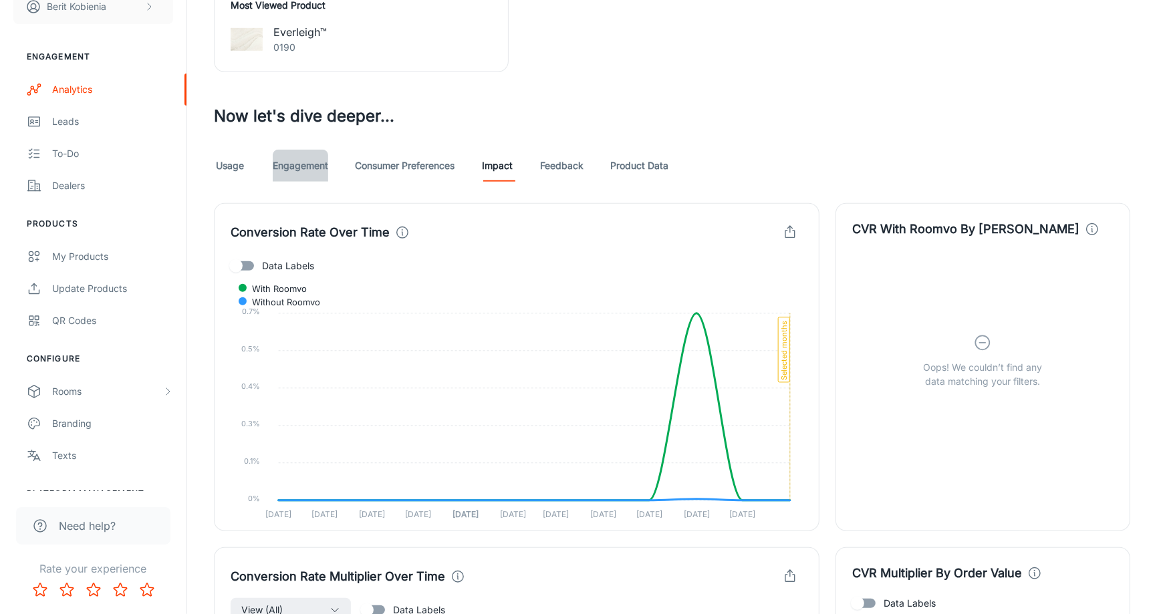
click at [316, 162] on link "Engagement" at bounding box center [300, 166] width 55 height 32
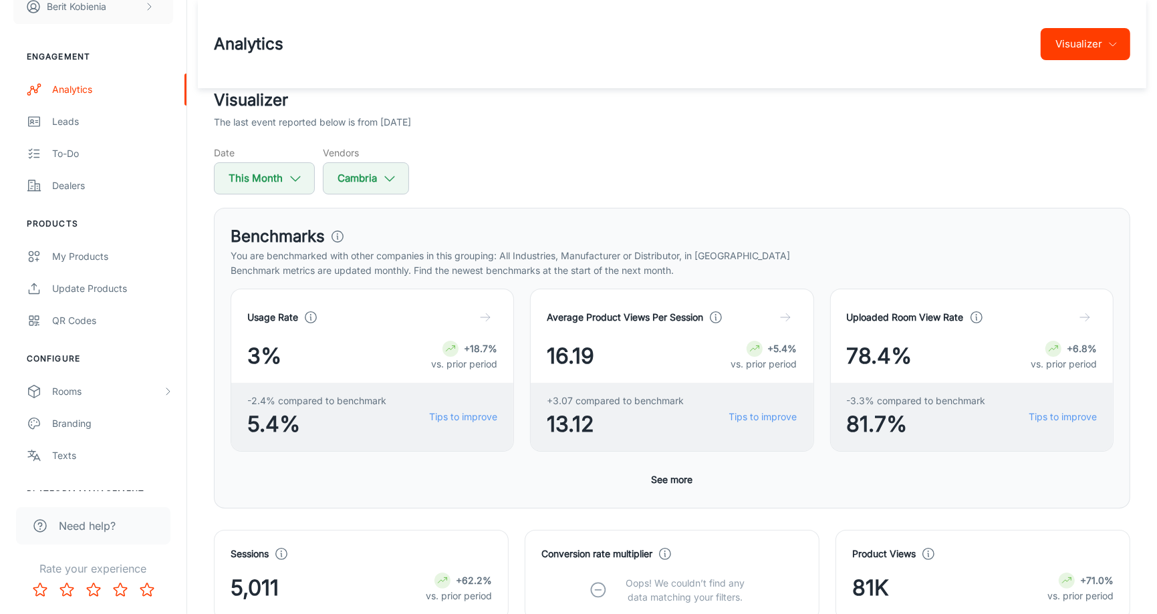
scroll to position [47, 0]
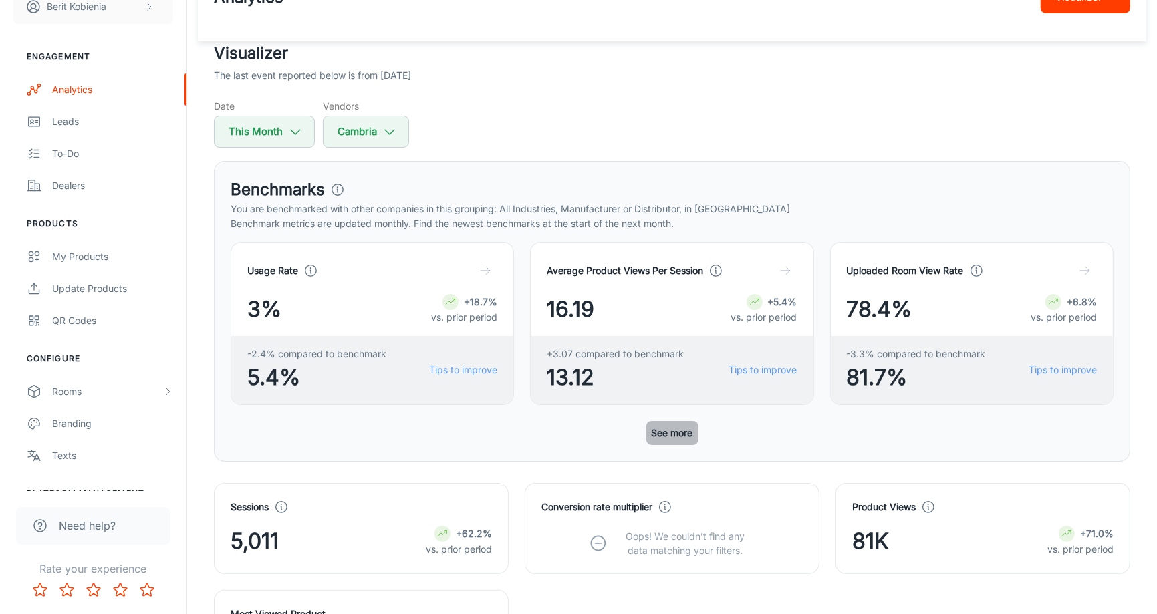
click at [666, 423] on button "See more" at bounding box center [673, 433] width 52 height 24
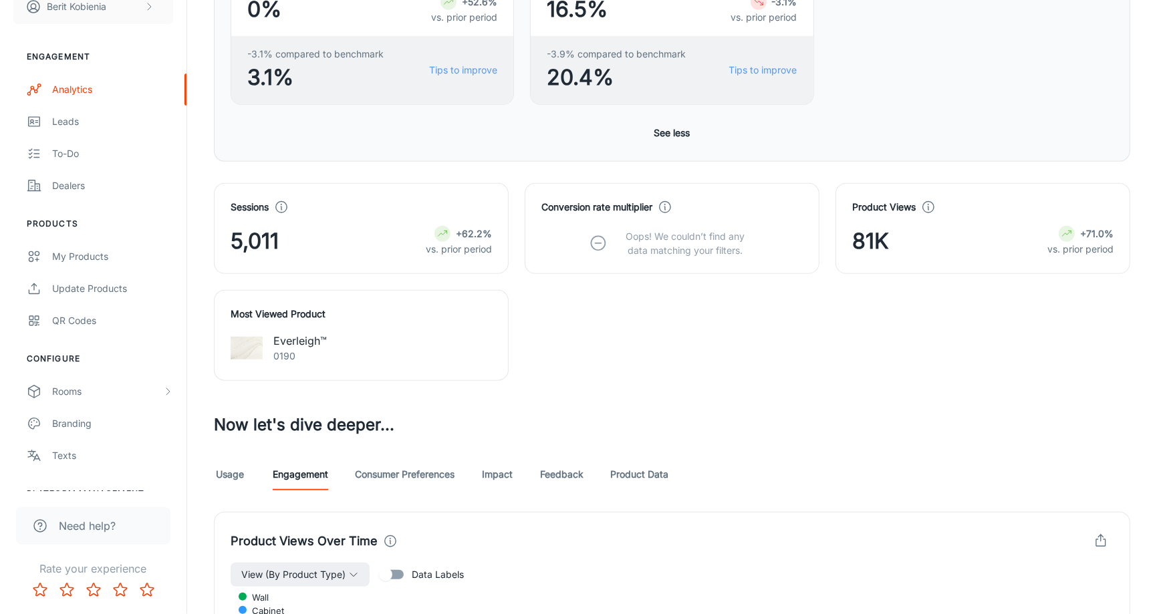
scroll to position [704, 0]
click at [635, 460] on link "Product Data" at bounding box center [639, 476] width 58 height 32
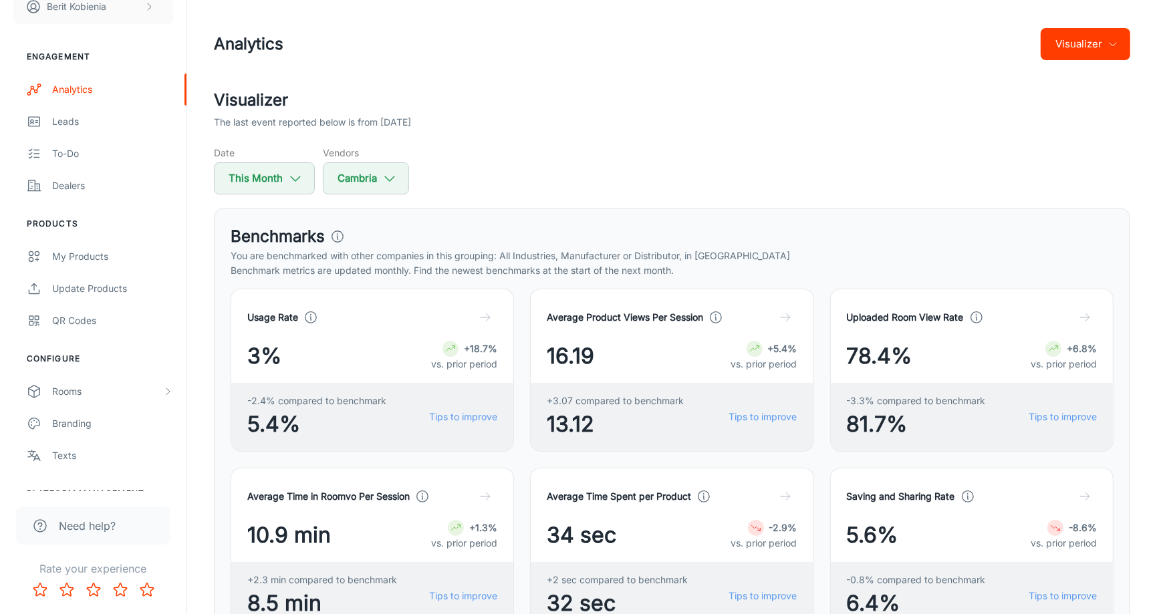
click at [637, 461] on div "Average Time Spent per Product 34 sec -2.9% vs. prior period +2 sec compared to…" at bounding box center [664, 541] width 300 height 179
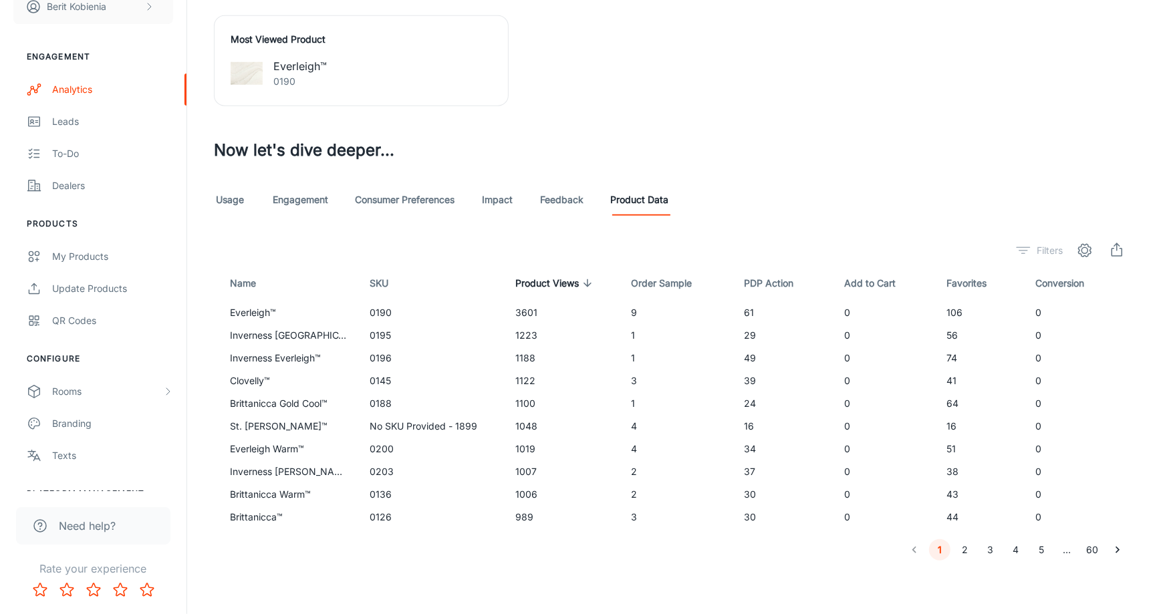
scroll to position [977, 0]
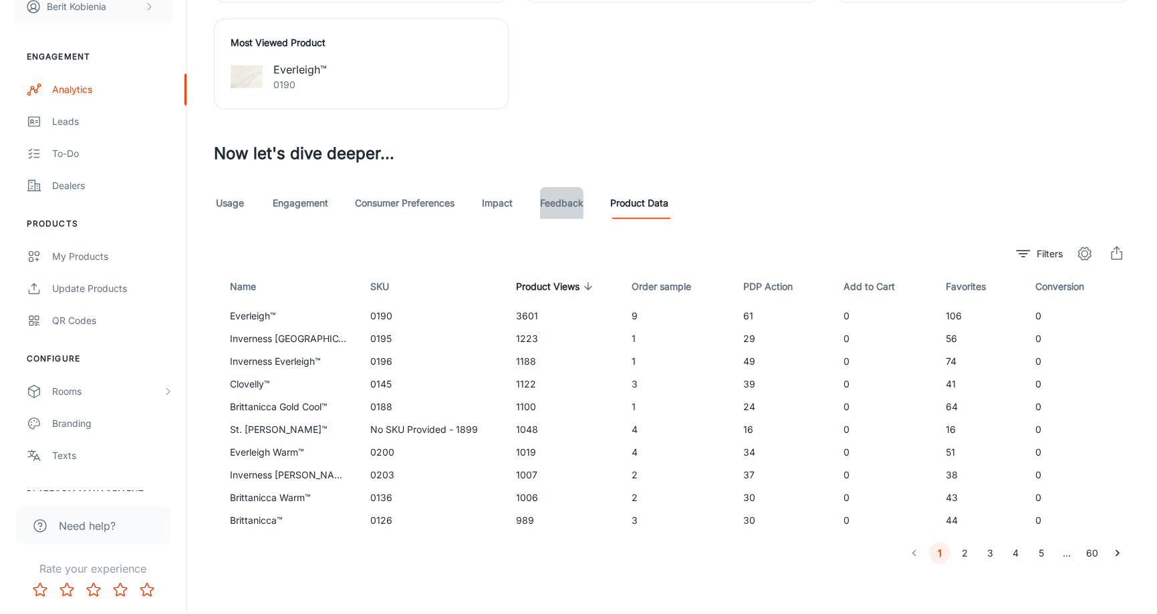
click at [567, 193] on link "Feedback" at bounding box center [561, 203] width 43 height 32
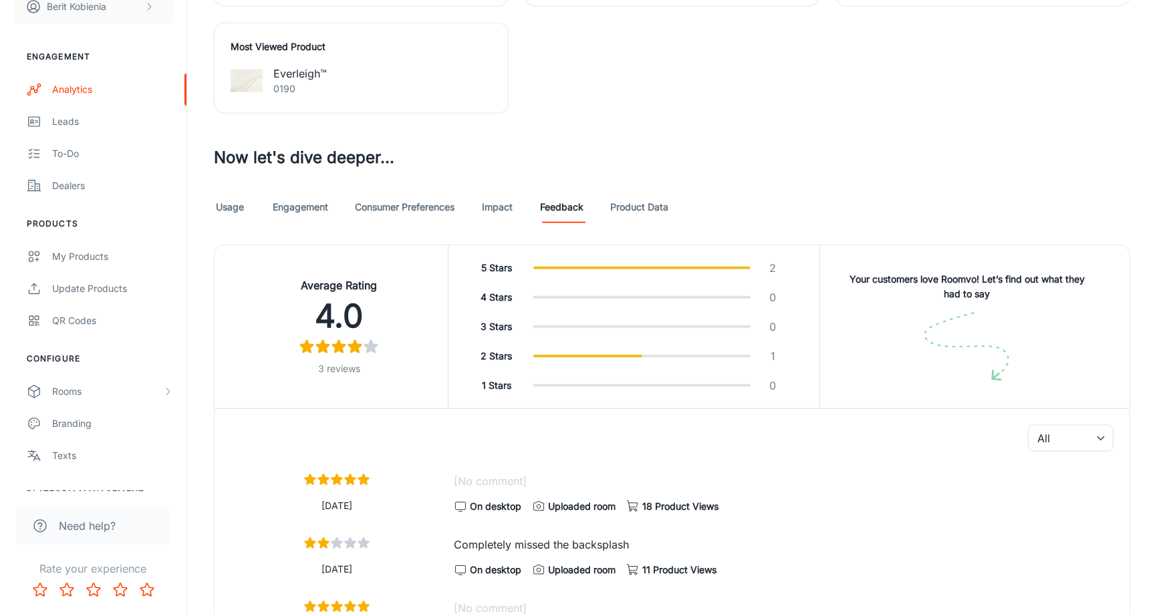
scroll to position [943, 0]
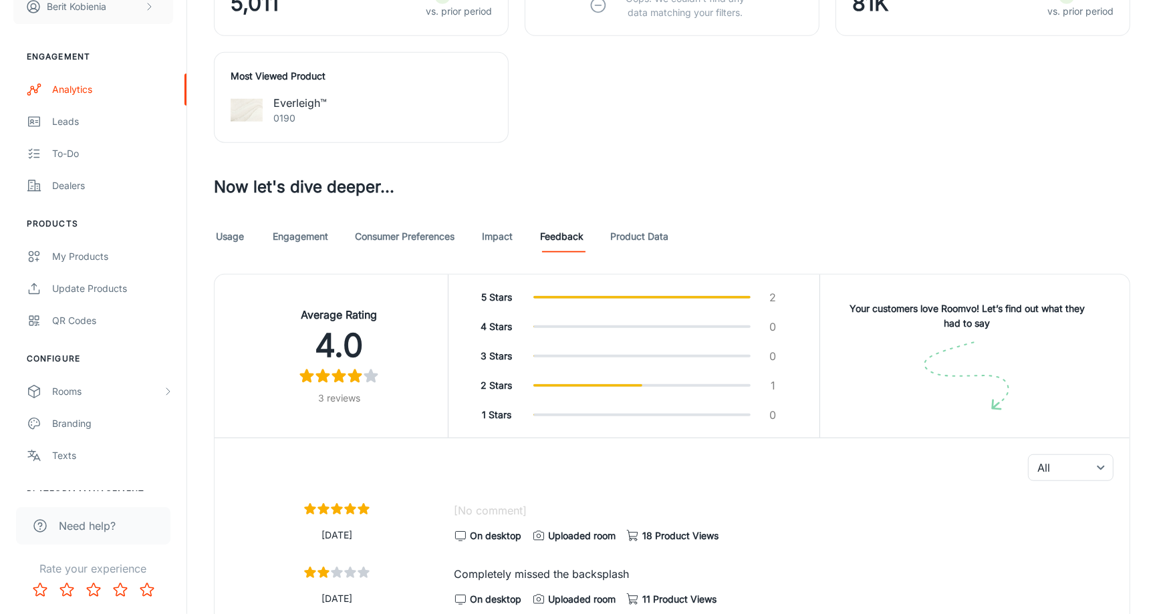
click at [490, 248] on link "Impact" at bounding box center [497, 237] width 32 height 32
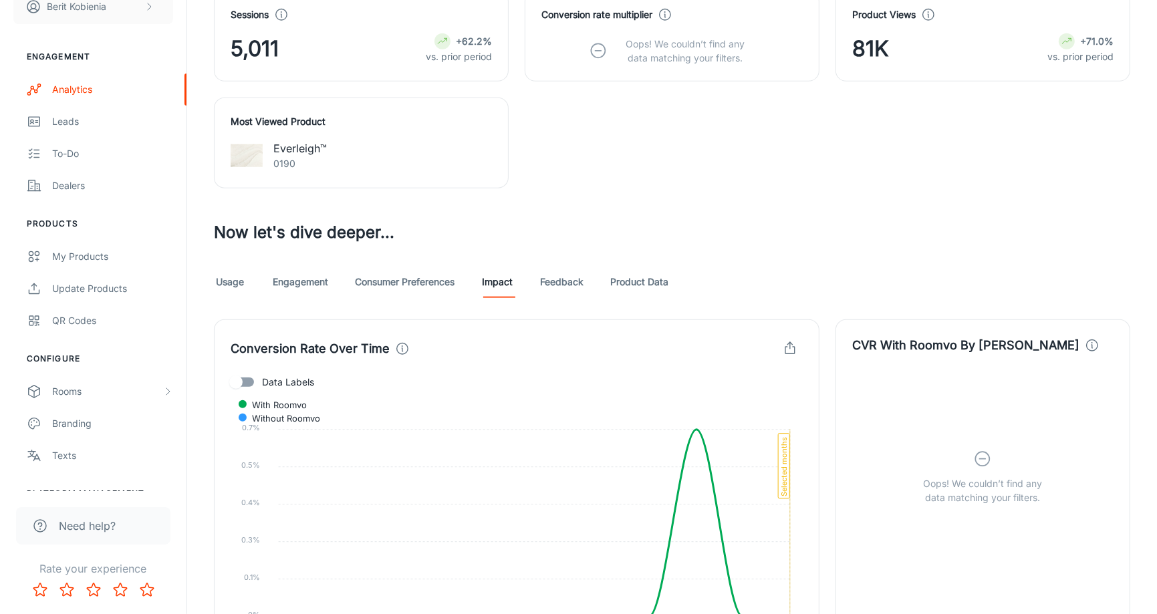
scroll to position [852, 0]
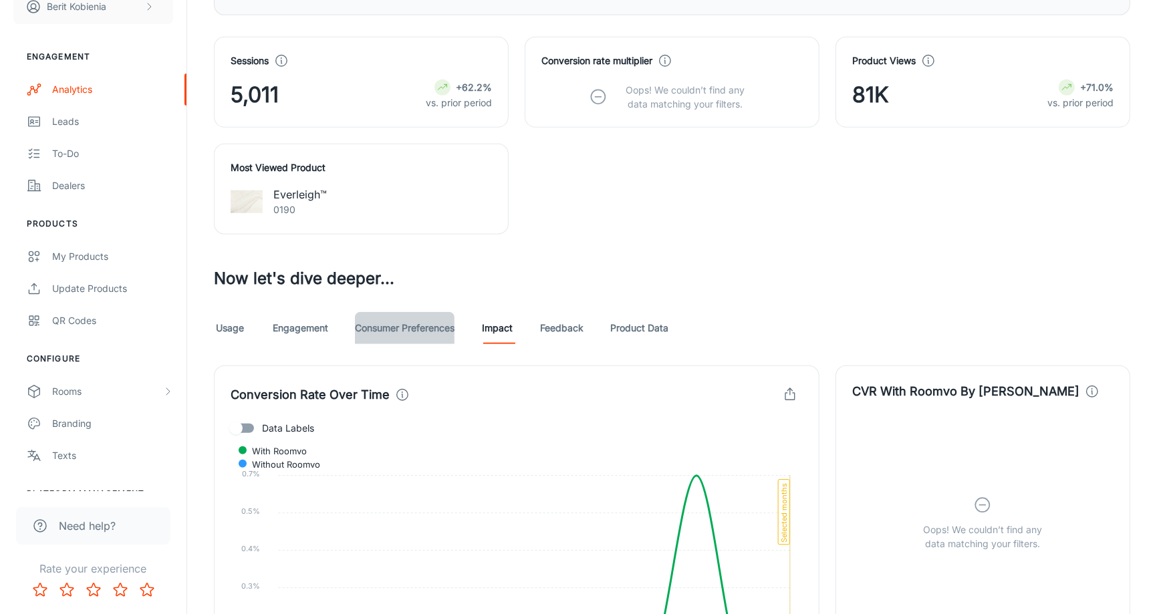
click at [411, 320] on link "Consumer Preferences" at bounding box center [405, 328] width 100 height 32
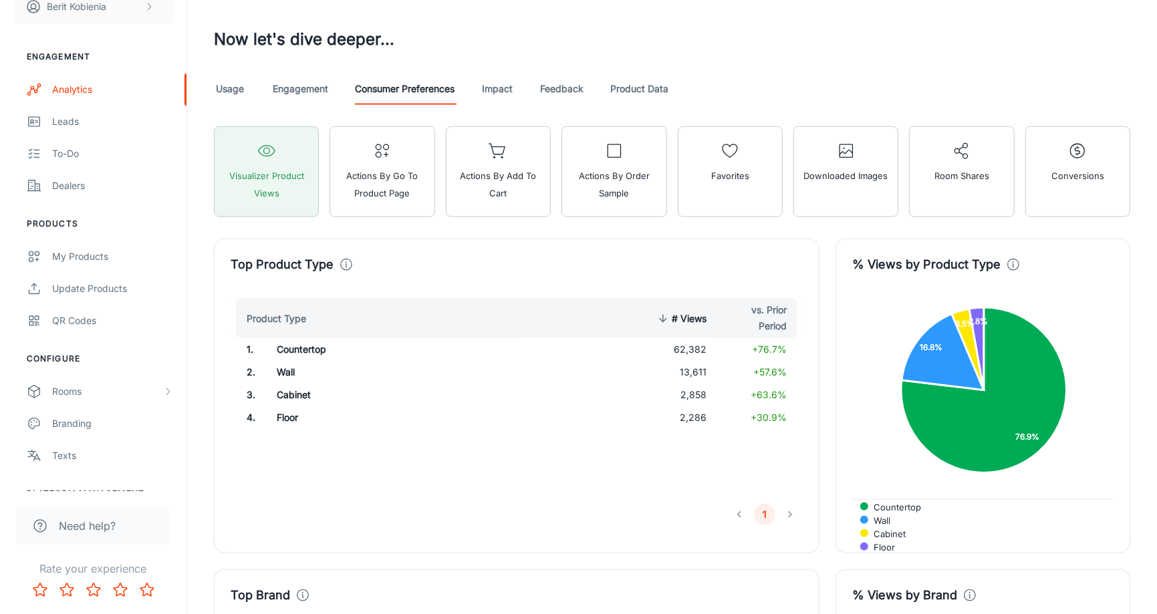
scroll to position [1093, 0]
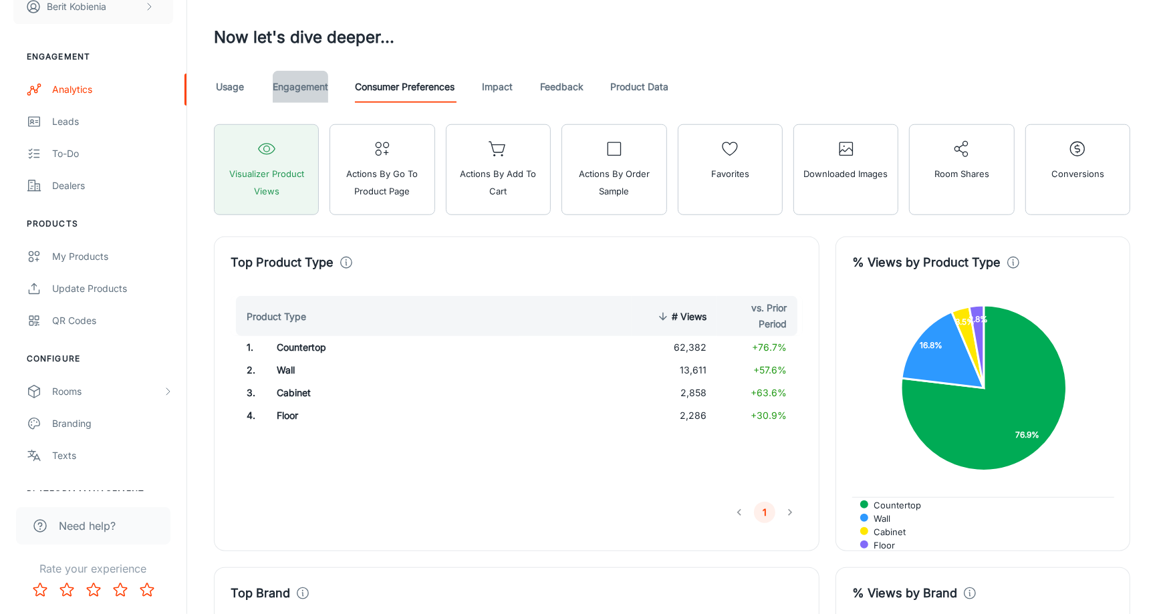
click at [286, 86] on link "Engagement" at bounding box center [300, 87] width 55 height 32
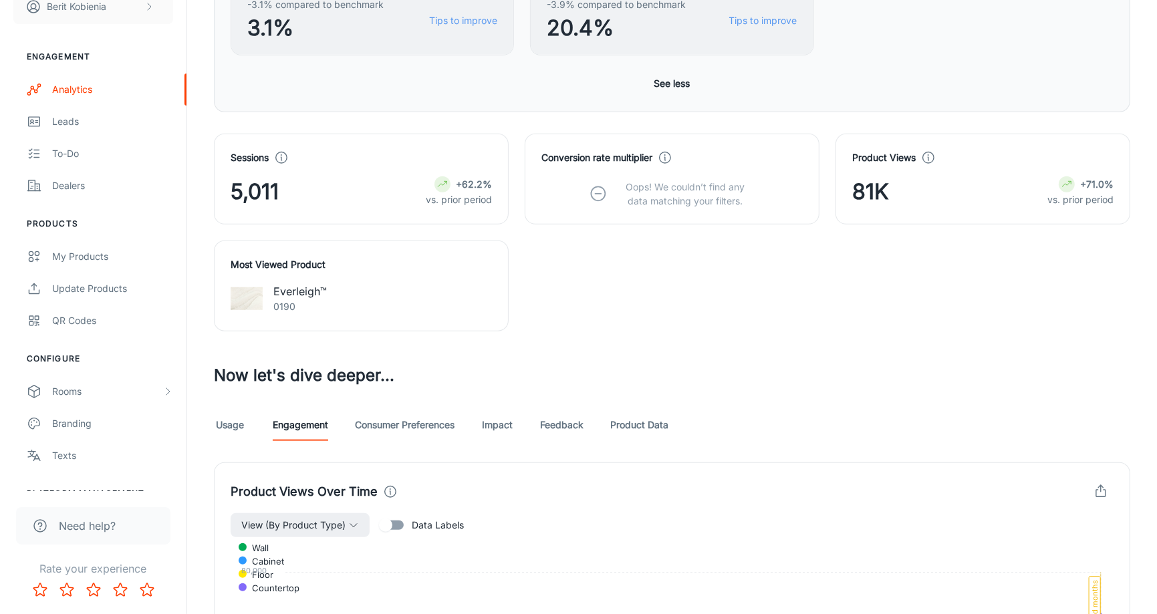
scroll to position [756, 0]
click at [235, 421] on link "Usage" at bounding box center [230, 424] width 32 height 32
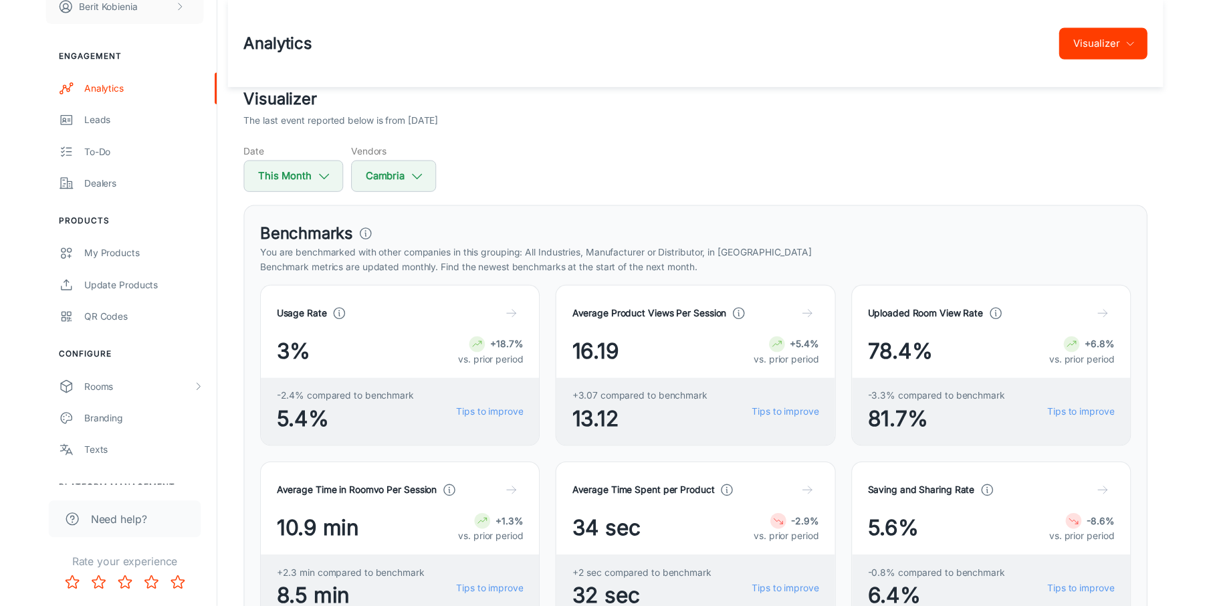
scroll to position [707, 0]
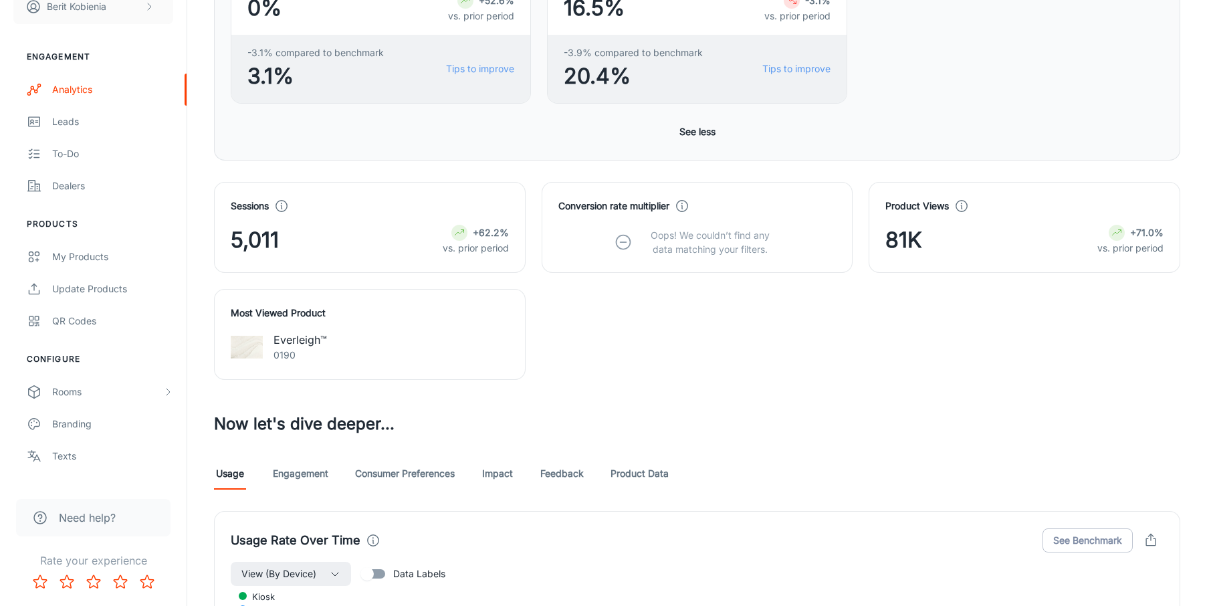
click at [297, 467] on link "Engagement" at bounding box center [300, 473] width 55 height 32
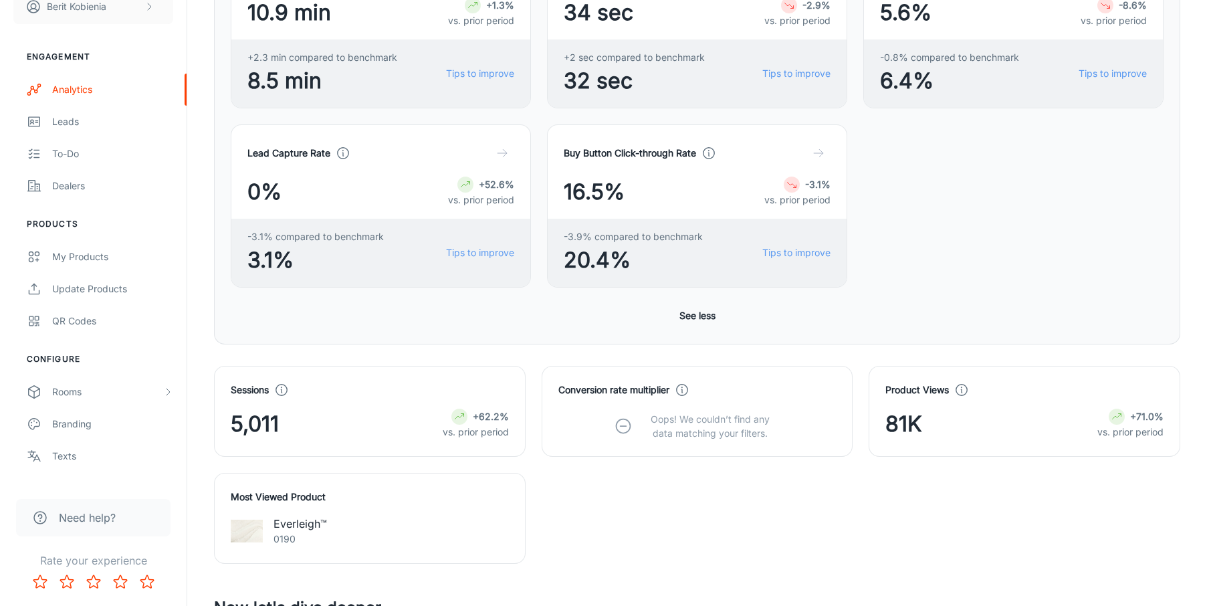
scroll to position [973, 0]
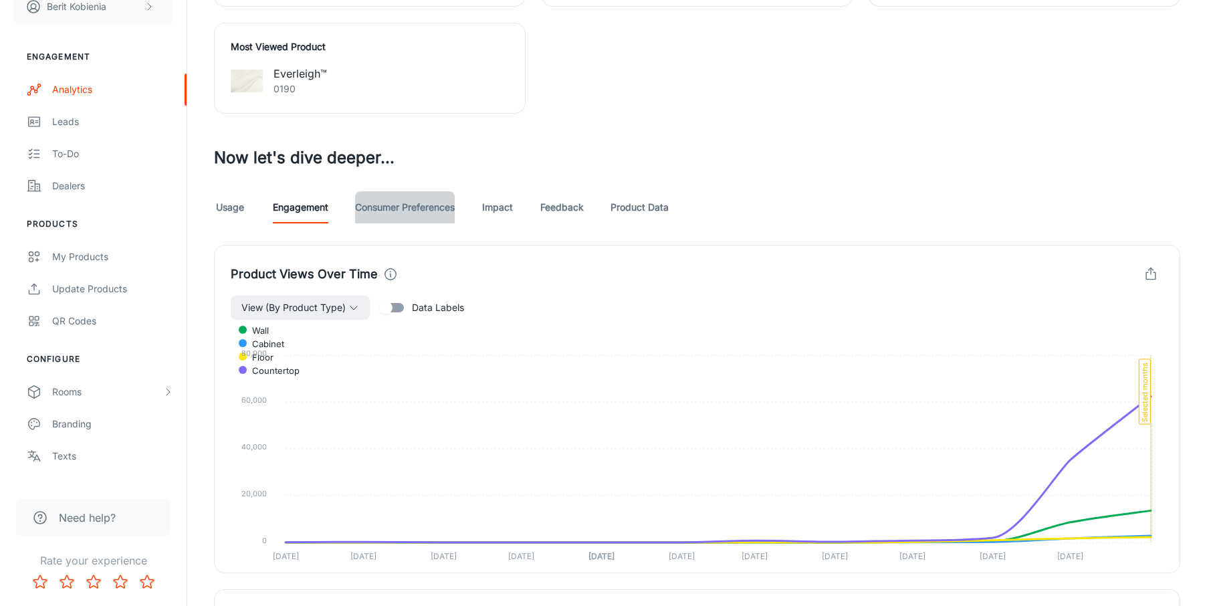
click at [446, 213] on link "Consumer Preferences" at bounding box center [405, 207] width 100 height 32
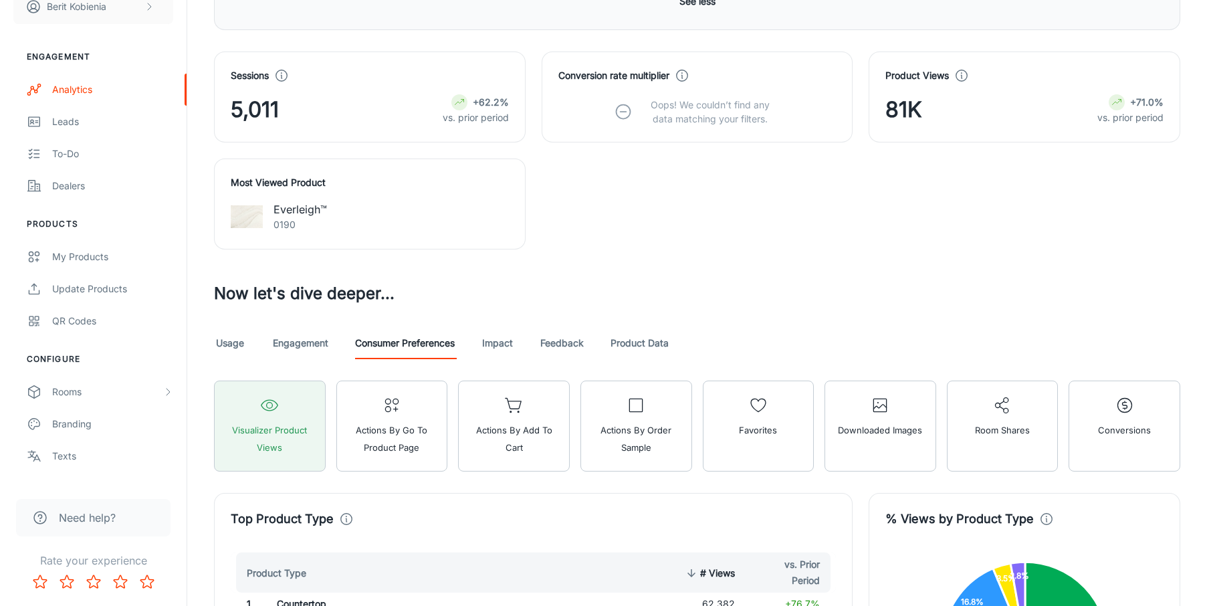
scroll to position [918, 0]
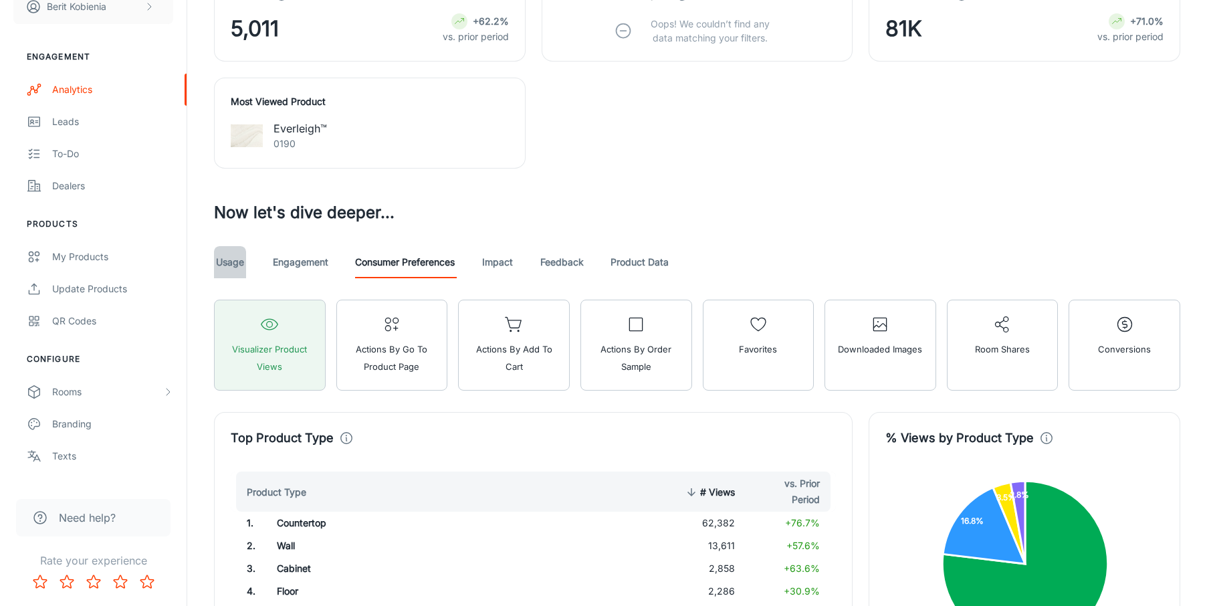
click at [243, 255] on link "Usage" at bounding box center [230, 262] width 32 height 32
